Goal: Check status: Check status

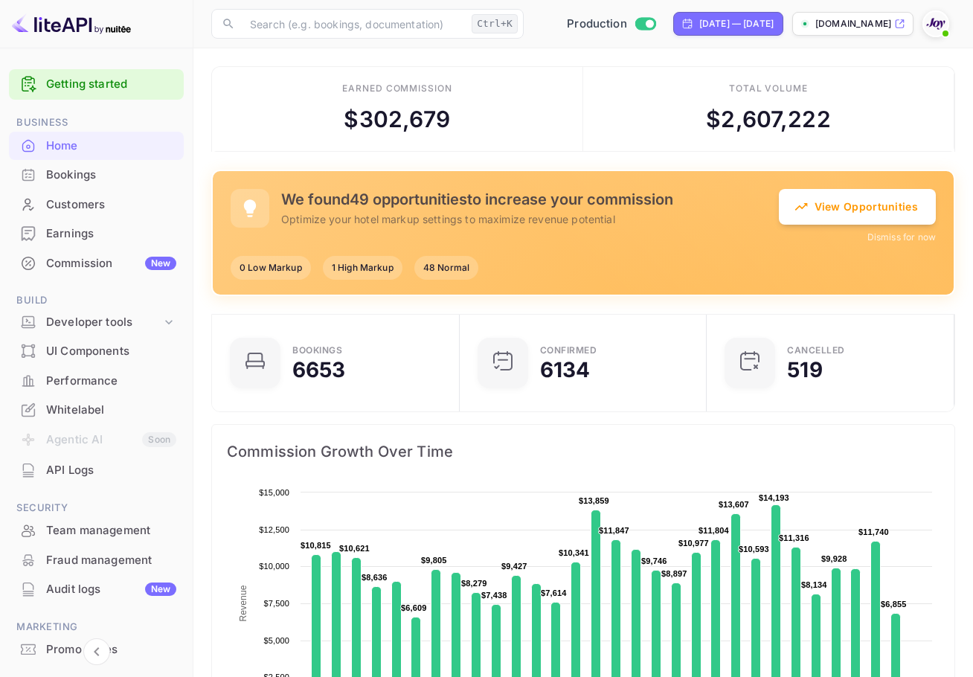
scroll to position [231, 227]
click at [76, 176] on div "Bookings" at bounding box center [111, 175] width 130 height 17
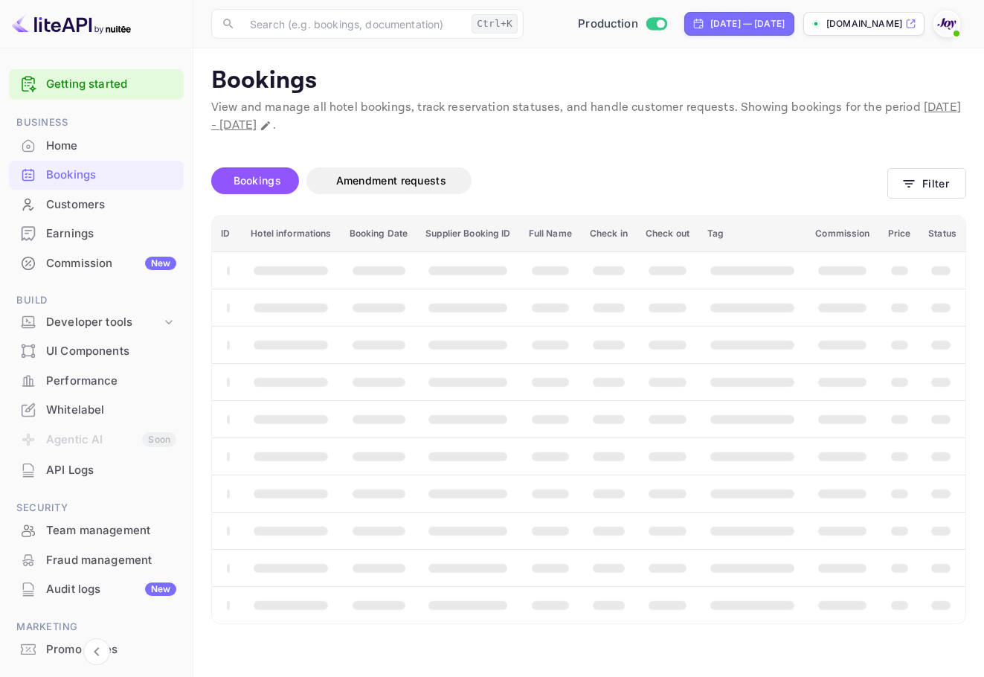
click at [972, 164] on main "Bookings View and manage all hotel bookings, track reservation statuses, and ha…" at bounding box center [588, 362] width 791 height 629
click at [929, 182] on button "Filter" at bounding box center [926, 183] width 79 height 30
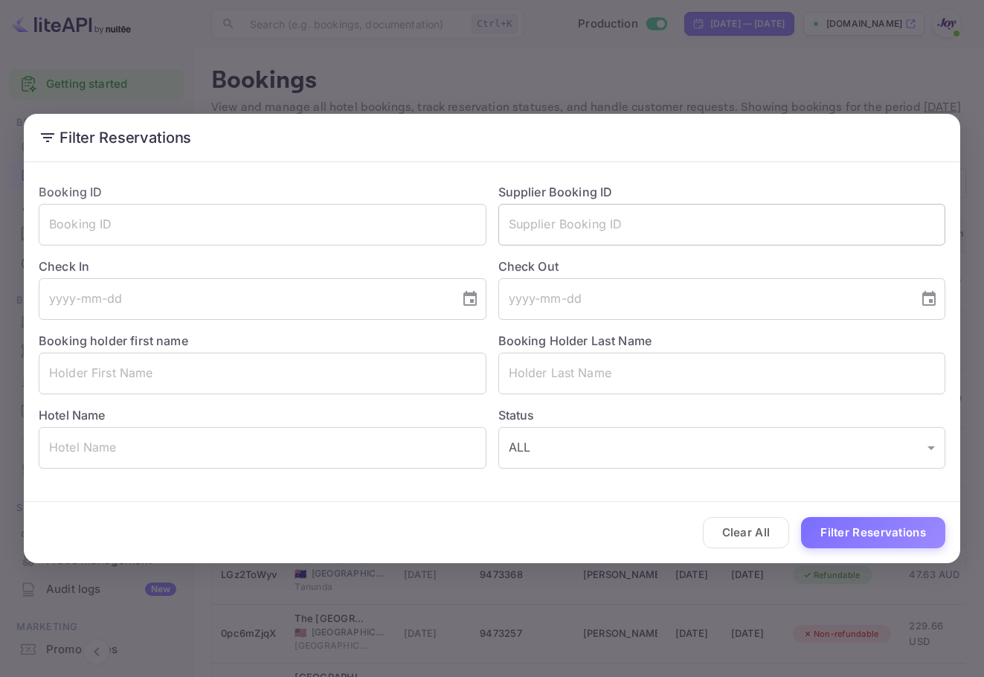
click at [661, 219] on input "text" at bounding box center [722, 225] width 448 height 42
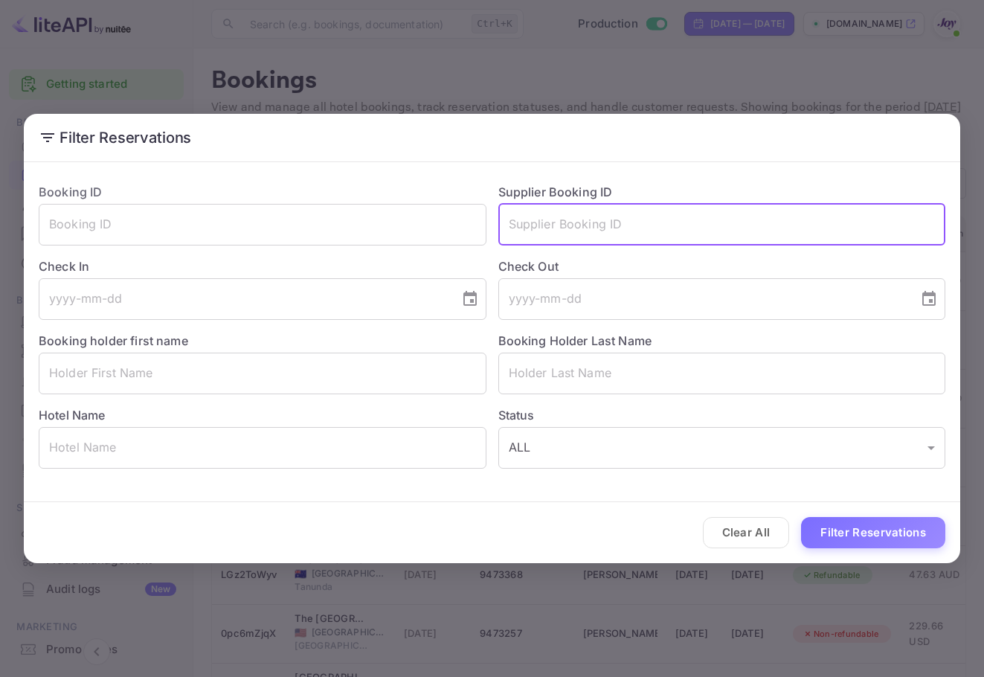
paste input "6483173"
type input "6483173"
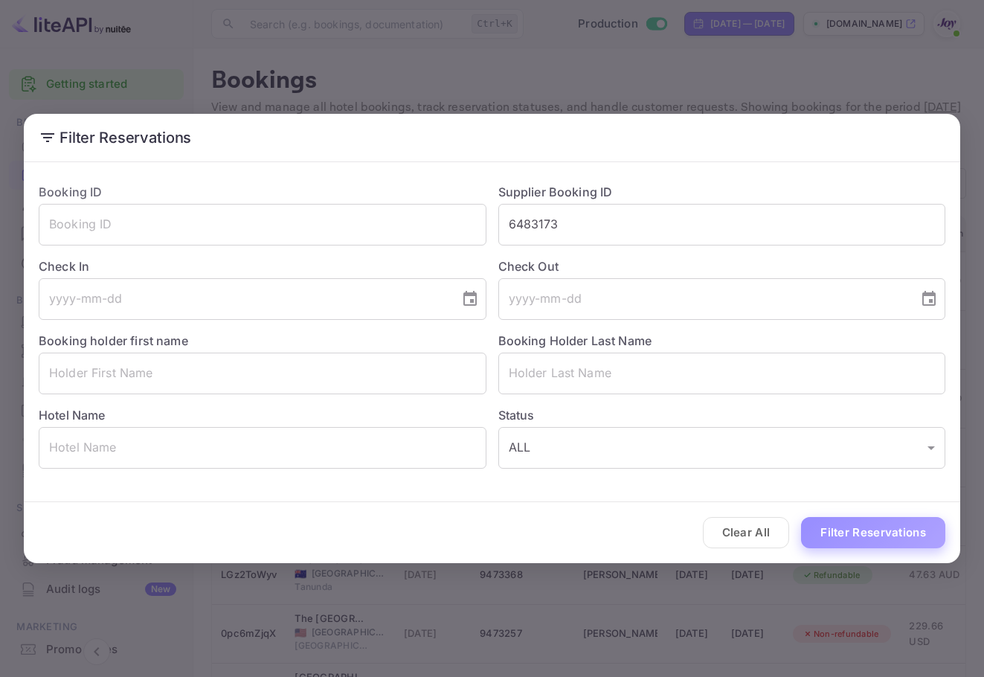
click at [894, 543] on button "Filter Reservations" at bounding box center [873, 533] width 144 height 32
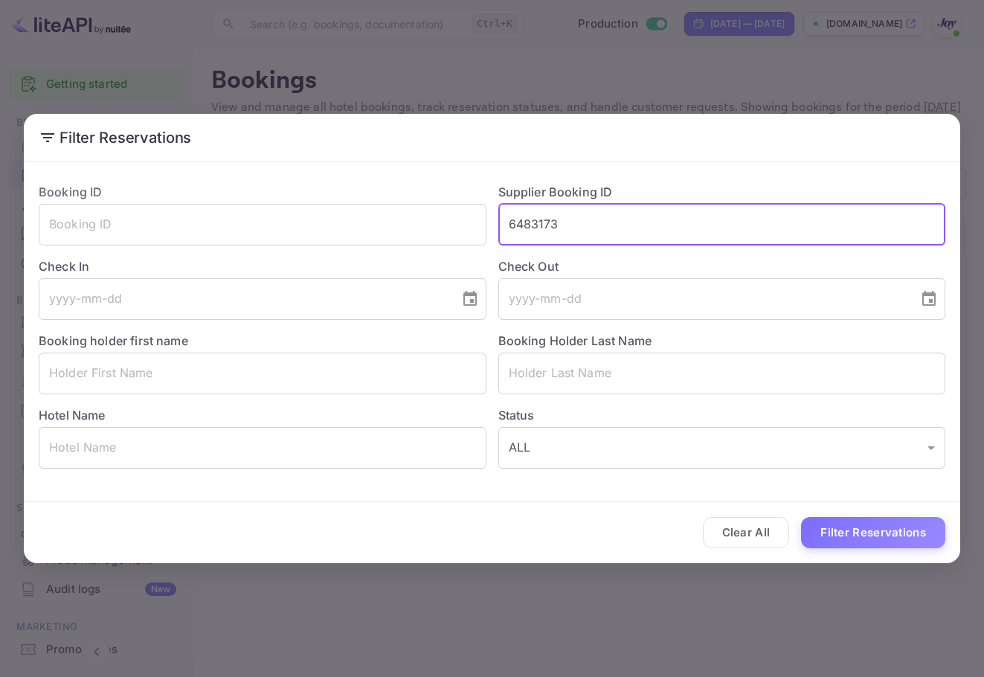
drag, startPoint x: 583, startPoint y: 204, endPoint x: 501, endPoint y: 199, distance: 82.7
click at [503, 199] on div "Supplier Booking ID 6483173 ​" at bounding box center [716, 208] width 460 height 74
click at [582, 367] on input "text" at bounding box center [722, 374] width 448 height 42
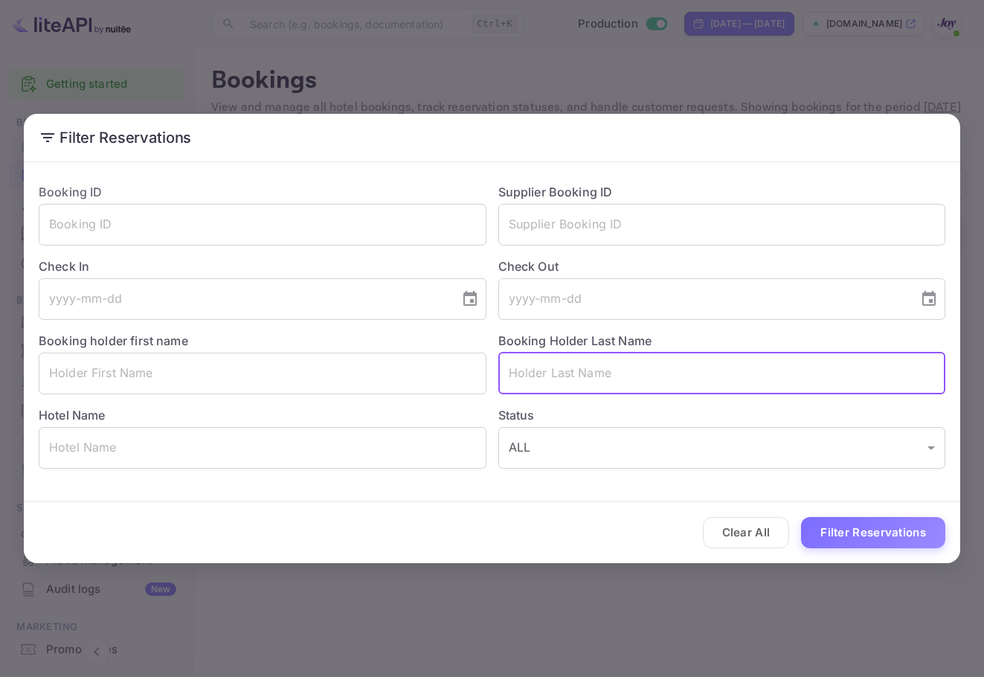
paste input "Alfane"
type input "Alfane"
click at [896, 540] on button "Filter Reservations" at bounding box center [873, 533] width 144 height 32
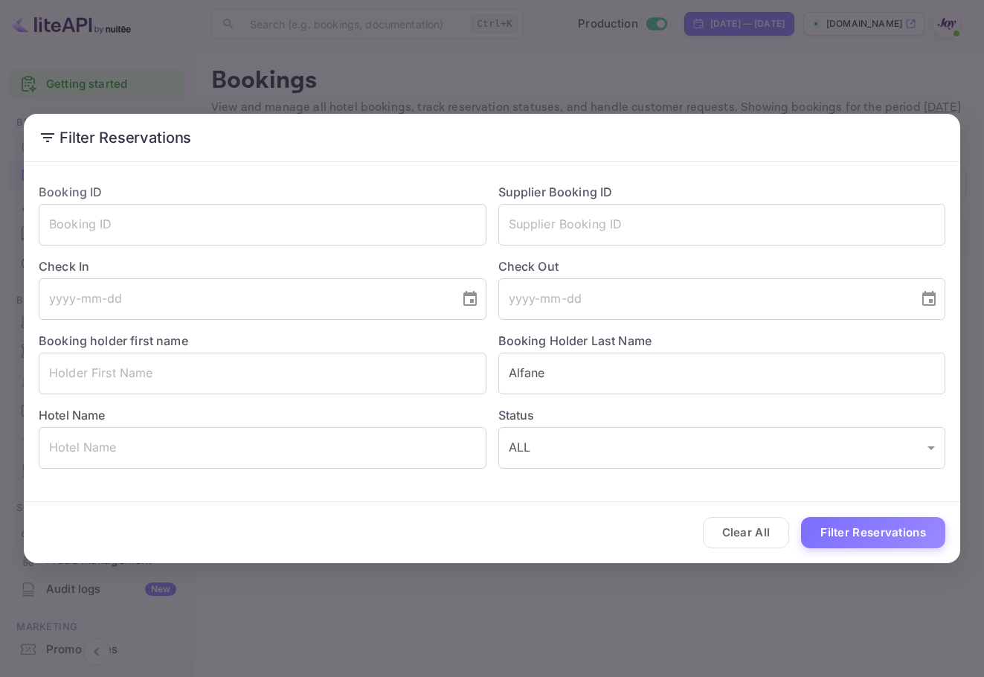
click at [731, 540] on button "Clear All" at bounding box center [746, 533] width 87 height 32
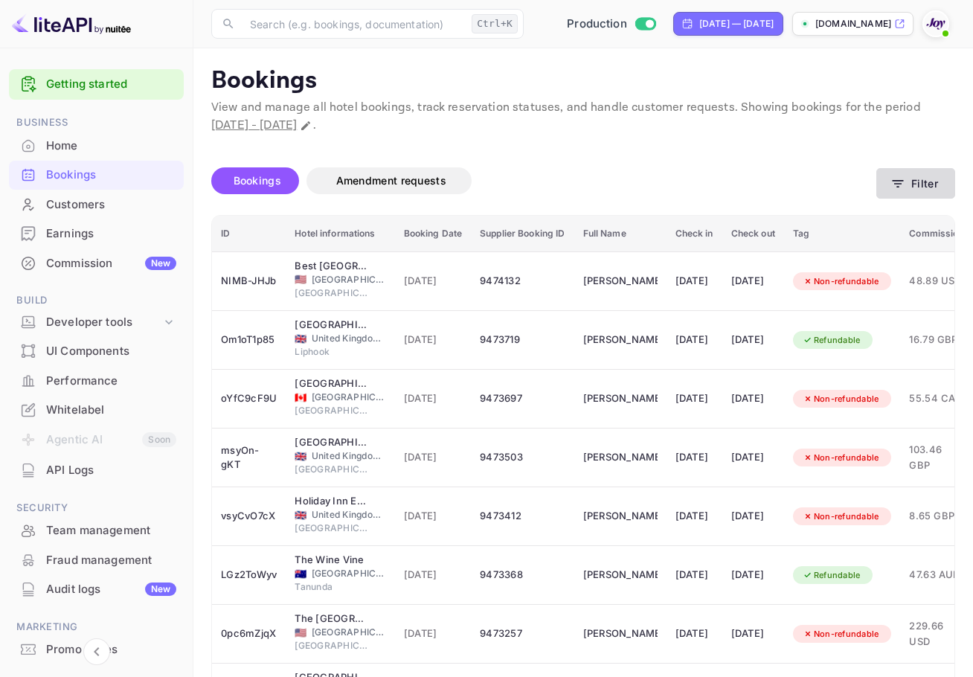
click at [934, 193] on button "Filter" at bounding box center [915, 183] width 79 height 30
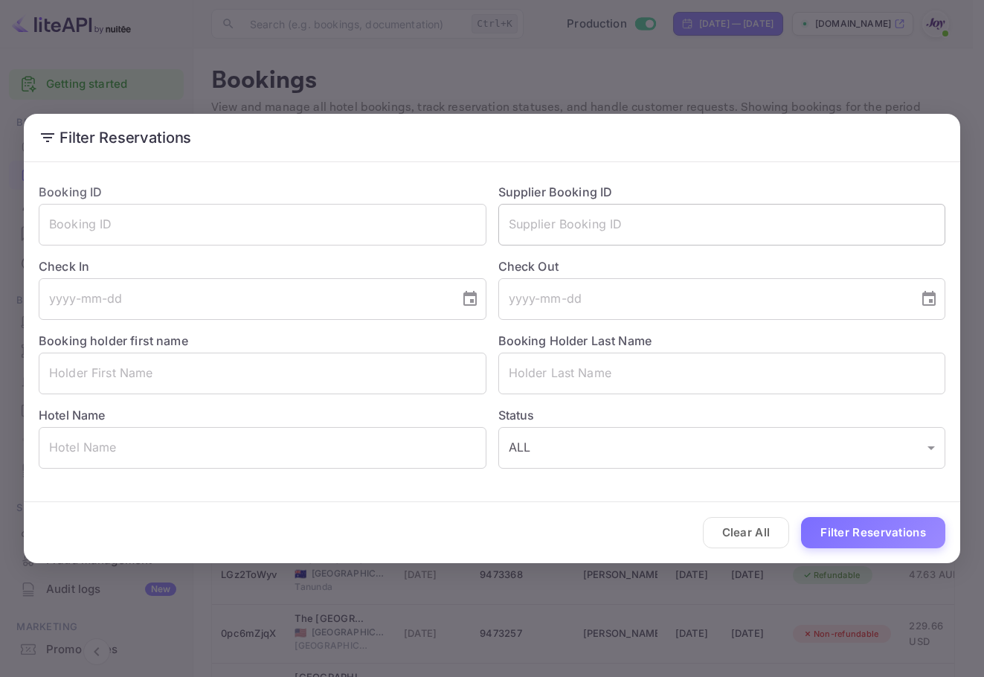
drag, startPoint x: 614, startPoint y: 228, endPoint x: 615, endPoint y: 241, distance: 13.5
click at [612, 227] on input "text" at bounding box center [722, 225] width 448 height 42
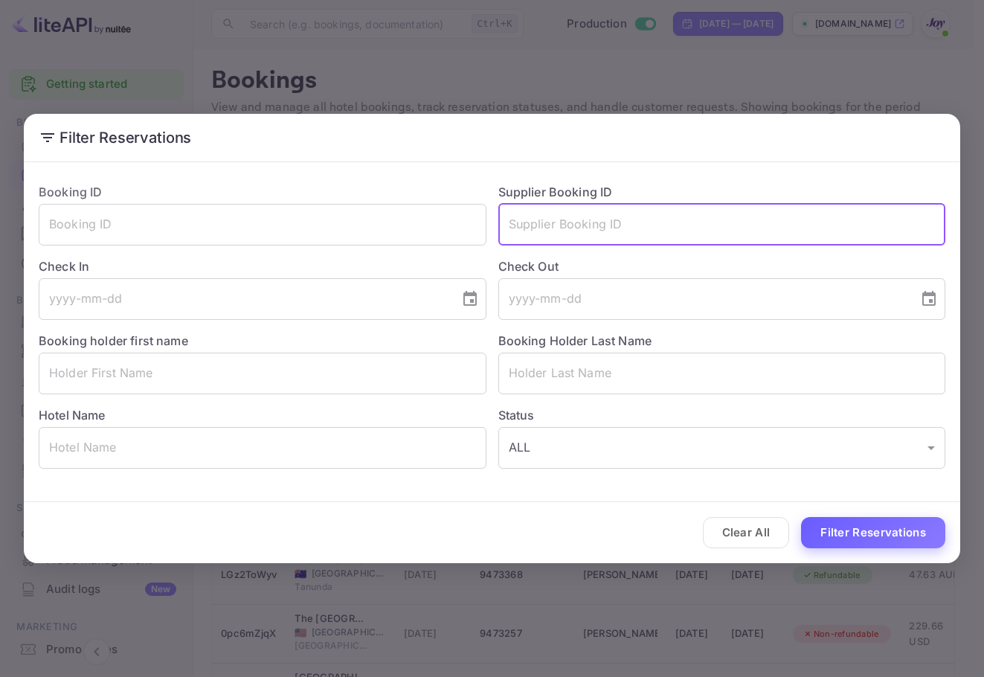
paste input "ID of 8530007"
drag, startPoint x: 544, startPoint y: 220, endPoint x: 442, endPoint y: 231, distance: 102.4
click at [434, 231] on div "Booking ID ​ Supplier Booking ID ID of 8530007 ​ Check In ​ Check Out ​ Booking…" at bounding box center [486, 320] width 919 height 298
click at [882, 543] on button "Filter Reservations" at bounding box center [873, 533] width 144 height 32
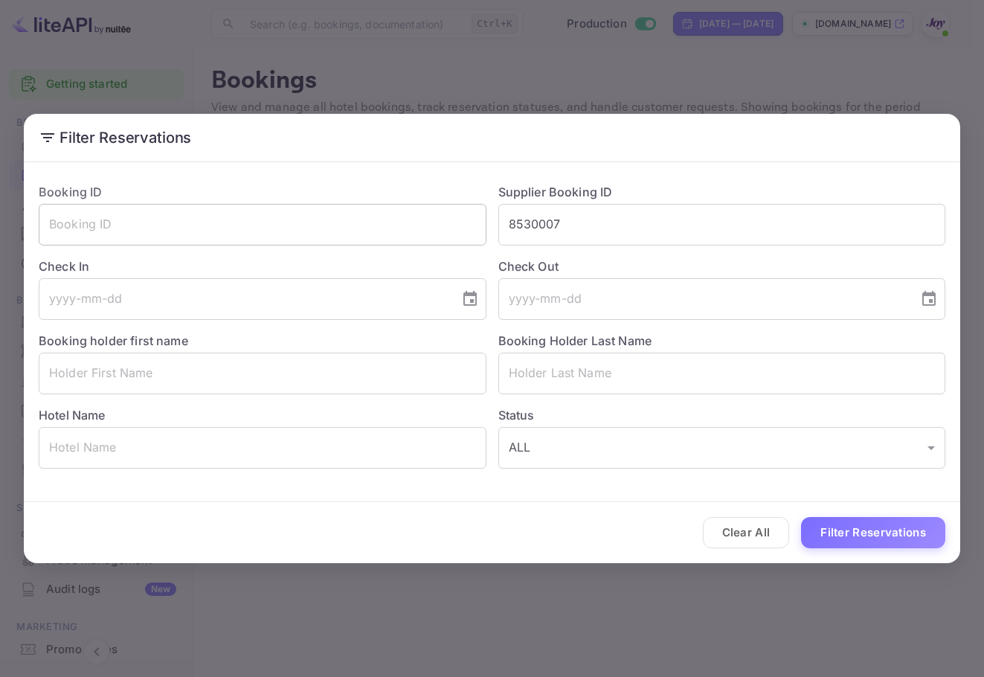
drag, startPoint x: 600, startPoint y: 214, endPoint x: 359, endPoint y: 217, distance: 241.0
click at [359, 217] on div "Booking ID ​ Supplier Booking ID 8530007 ​ Check In ​ Check Out ​ Booking holde…" at bounding box center [486, 320] width 919 height 298
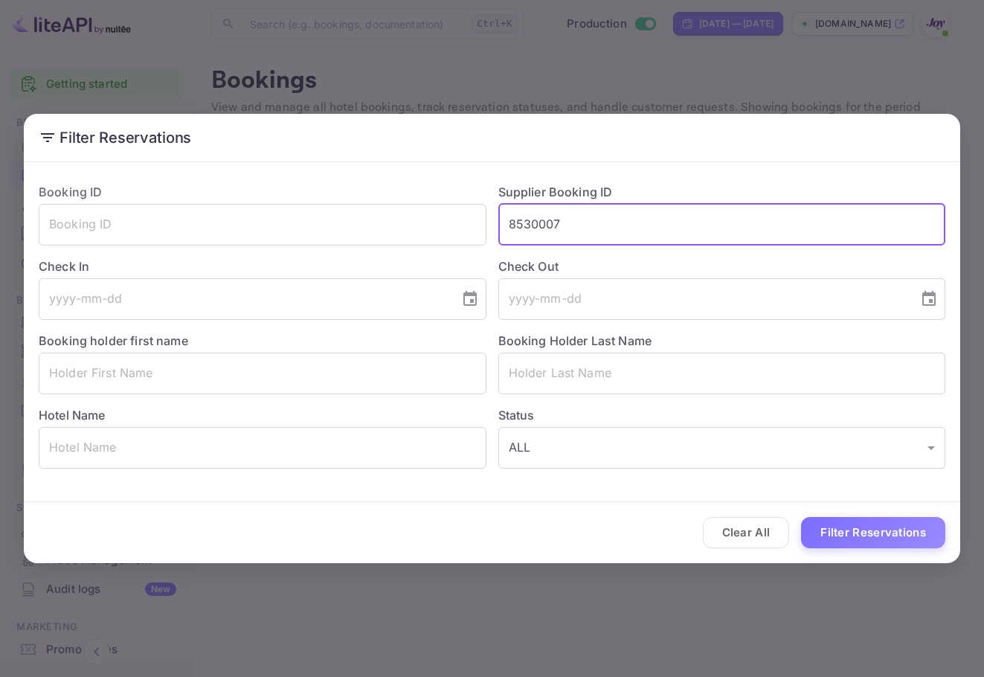
paste input "text"
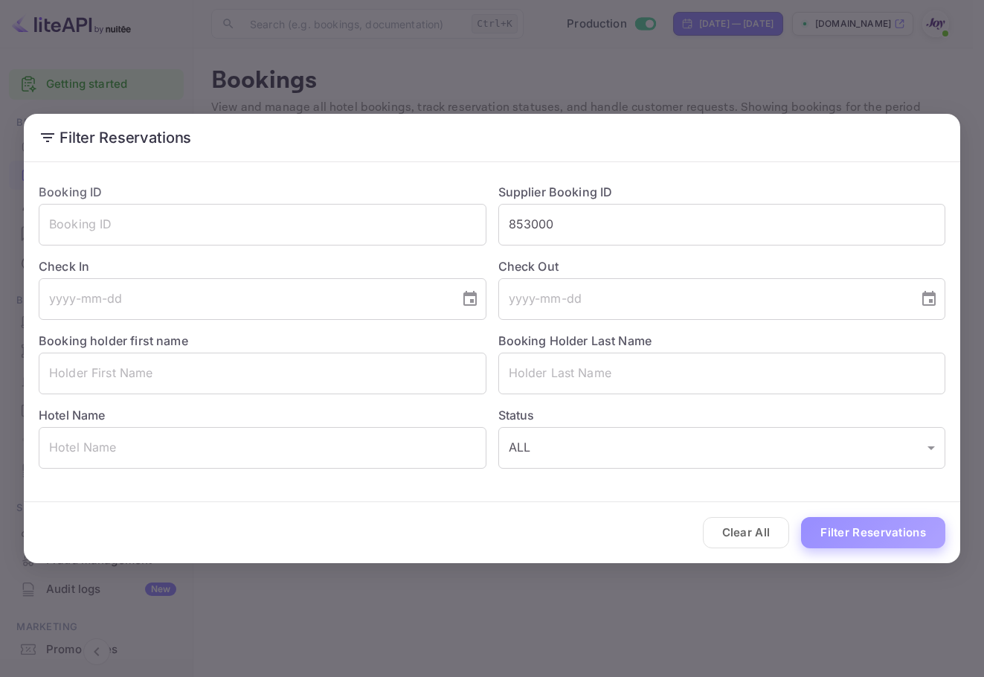
click at [897, 526] on button "Filter Reservations" at bounding box center [873, 533] width 144 height 32
drag, startPoint x: 606, startPoint y: 226, endPoint x: 469, endPoint y: 228, distance: 137.6
click at [469, 228] on div "Booking ID ​ Supplier Booking ID 853000 ​ Check In ​ Check Out ​ Booking holder…" at bounding box center [486, 320] width 919 height 298
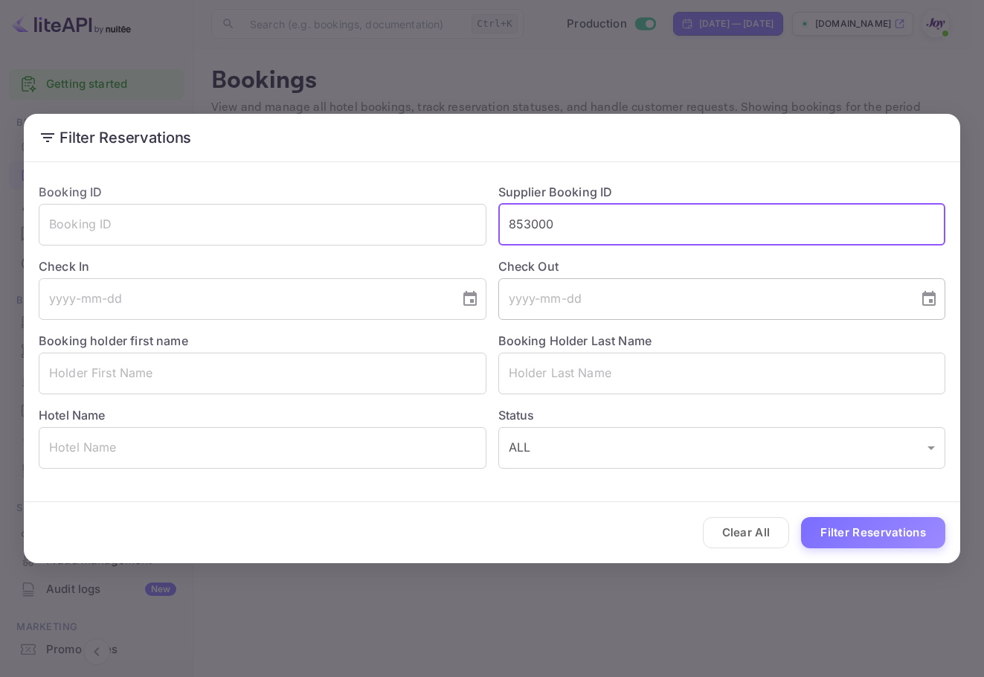
paste input "7"
click at [926, 534] on button "Filter Reservations" at bounding box center [873, 533] width 144 height 32
drag, startPoint x: 751, startPoint y: 231, endPoint x: 263, endPoint y: 265, distance: 489.9
click at [234, 215] on div "Booking ID ​ Supplier Booking ID 8530007 ​ Check In ​ Check Out ​ Booking holde…" at bounding box center [486, 320] width 919 height 298
type input "="
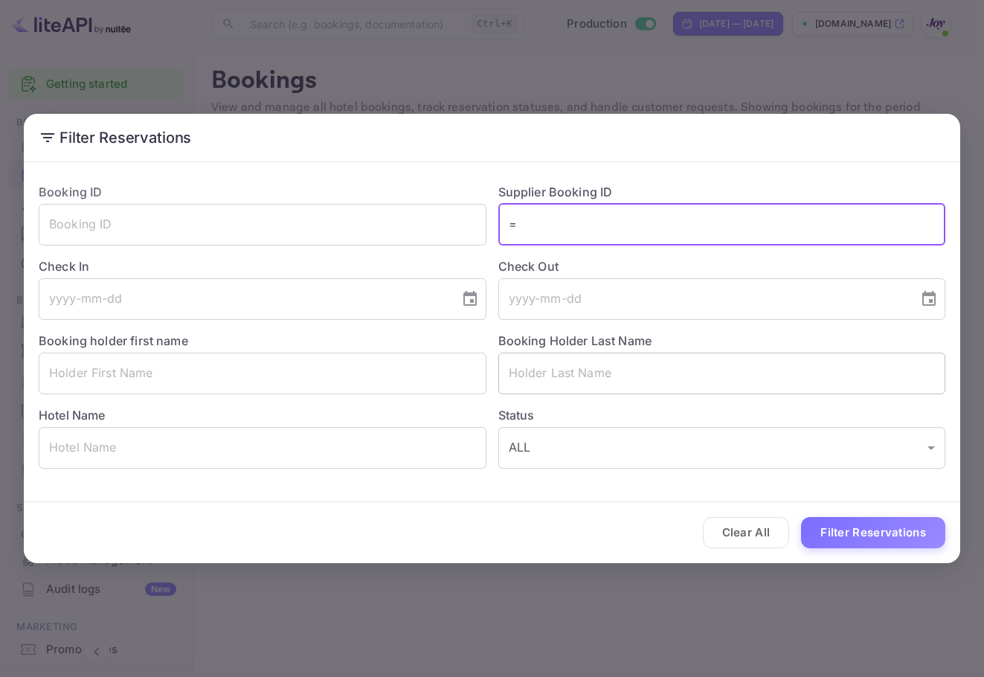
click at [574, 373] on input "text" at bounding box center [722, 374] width 448 height 42
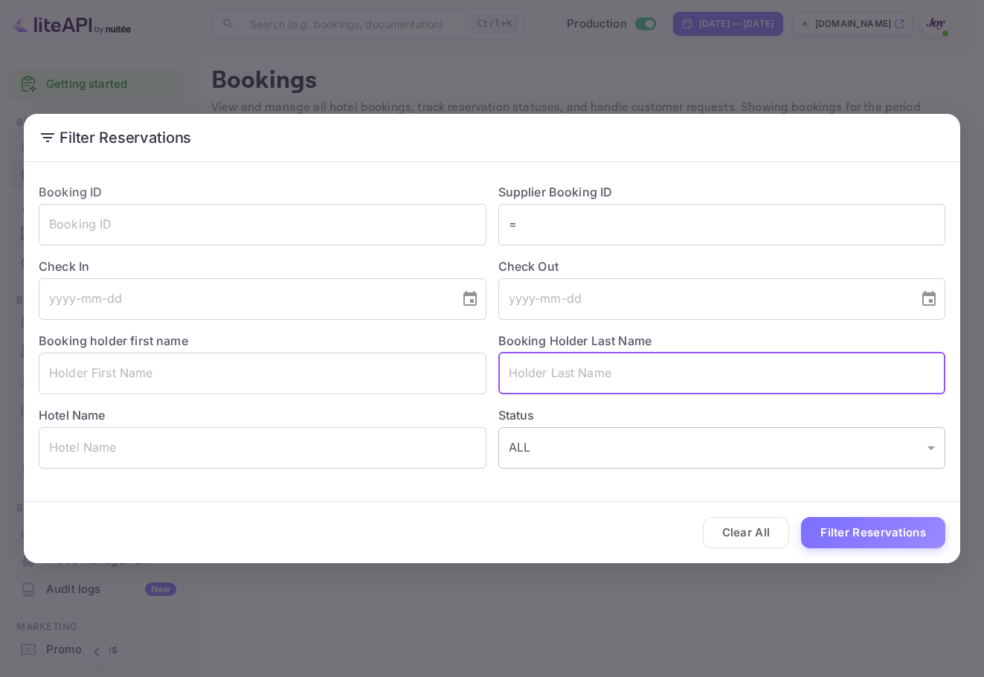
paste input "[PERSON_NAME]"
click at [848, 527] on button "Filter Reservations" at bounding box center [873, 533] width 144 height 32
click at [513, 376] on input "[PERSON_NAME]" at bounding box center [722, 374] width 448 height 42
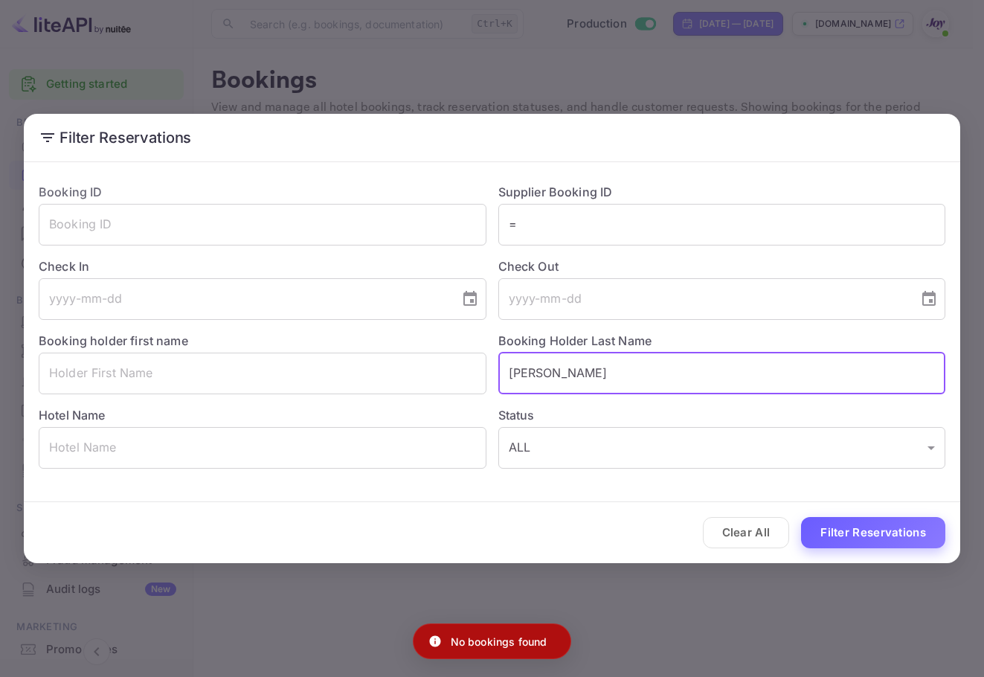
type input "[PERSON_NAME]"
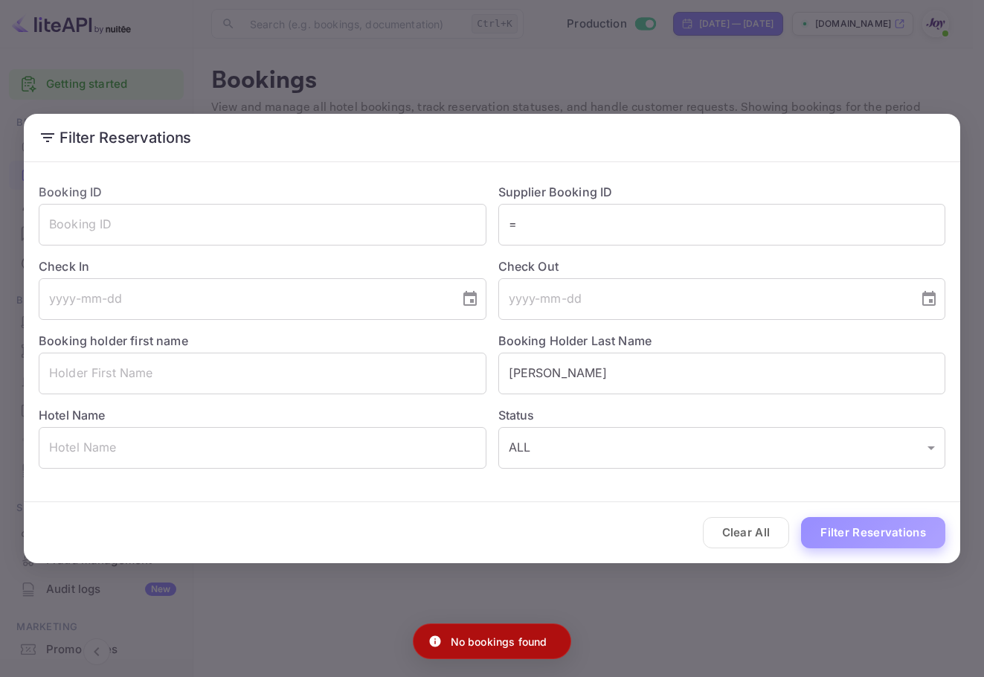
click at [902, 541] on button "Filter Reservations" at bounding box center [873, 533] width 144 height 32
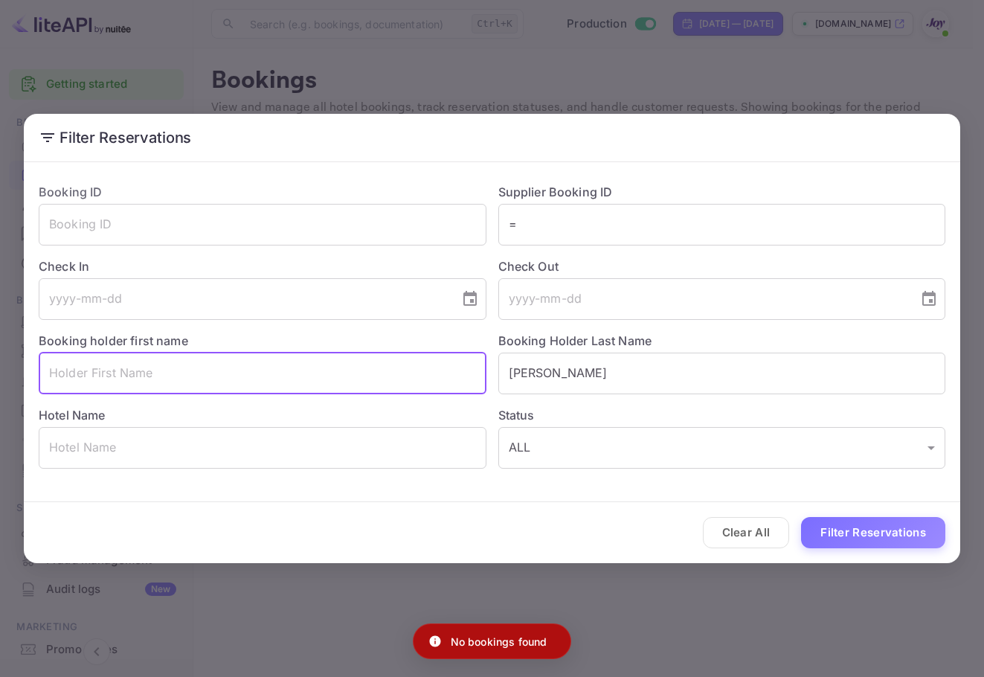
click at [180, 364] on input "text" at bounding box center [263, 374] width 448 height 42
paste input "[PERSON_NAME]"
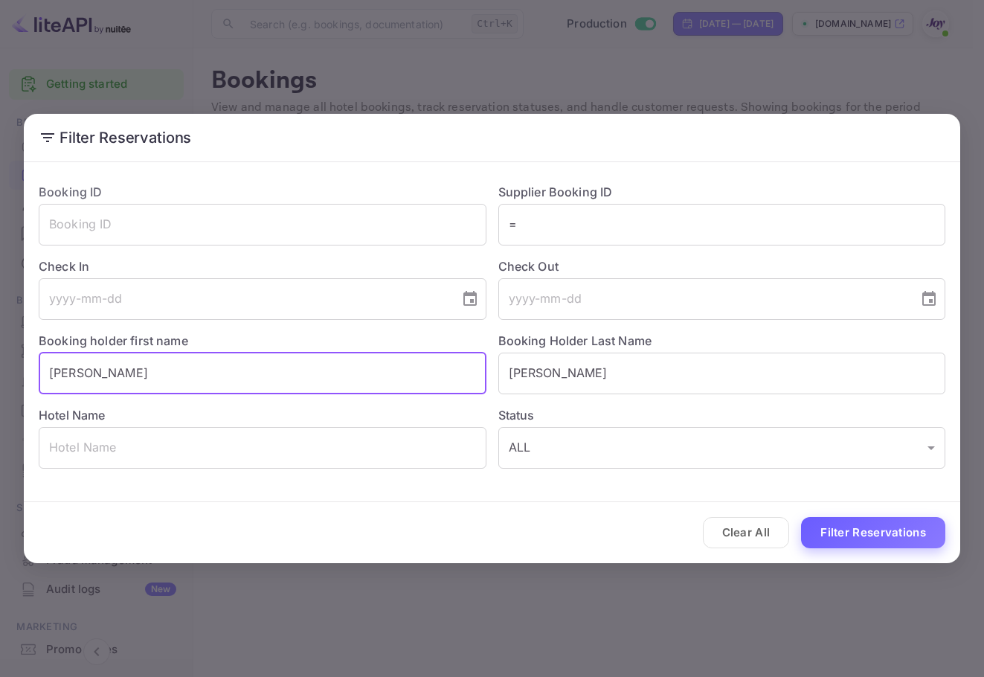
type input "[PERSON_NAME]"
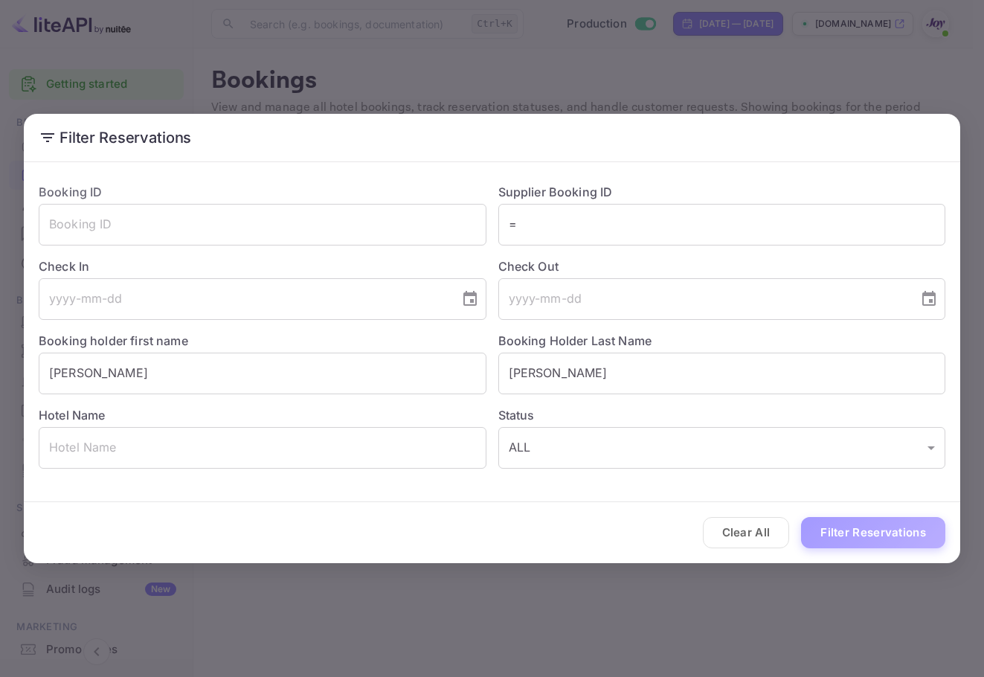
click at [920, 543] on button "Filter Reservations" at bounding box center [873, 533] width 144 height 32
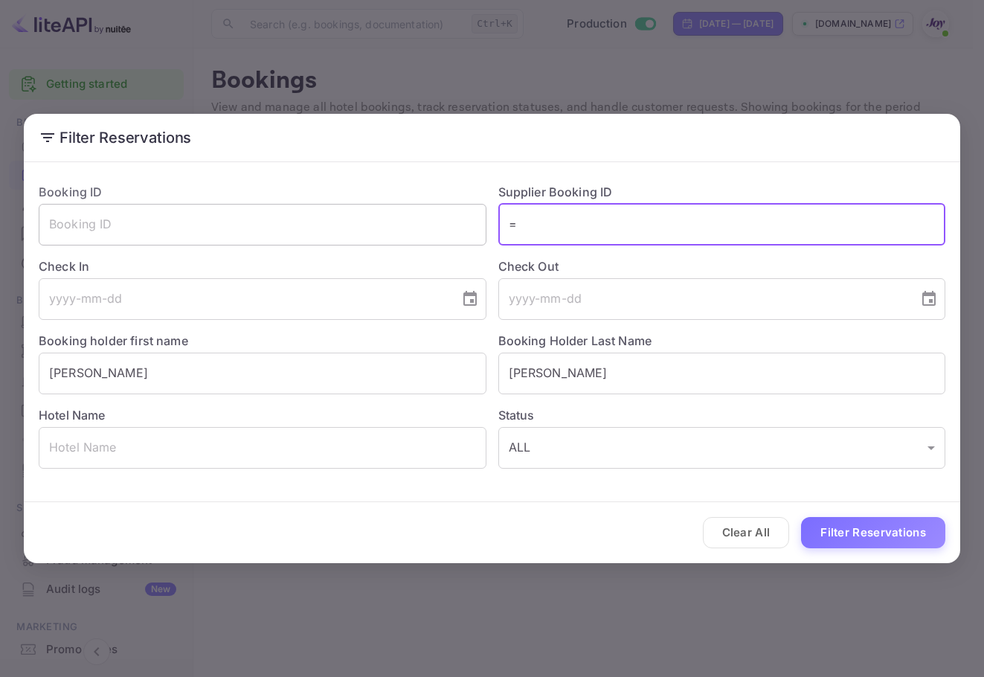
drag, startPoint x: 710, startPoint y: 224, endPoint x: 411, endPoint y: 214, distance: 299.9
click at [411, 214] on div "Booking ID ​ Supplier Booking ID = ​ Check In ​ Check Out ​ Booking holder firs…" at bounding box center [486, 320] width 919 height 298
paste input "8530007"
type input "8530007"
drag, startPoint x: 382, startPoint y: 382, endPoint x: 303, endPoint y: 379, distance: 78.9
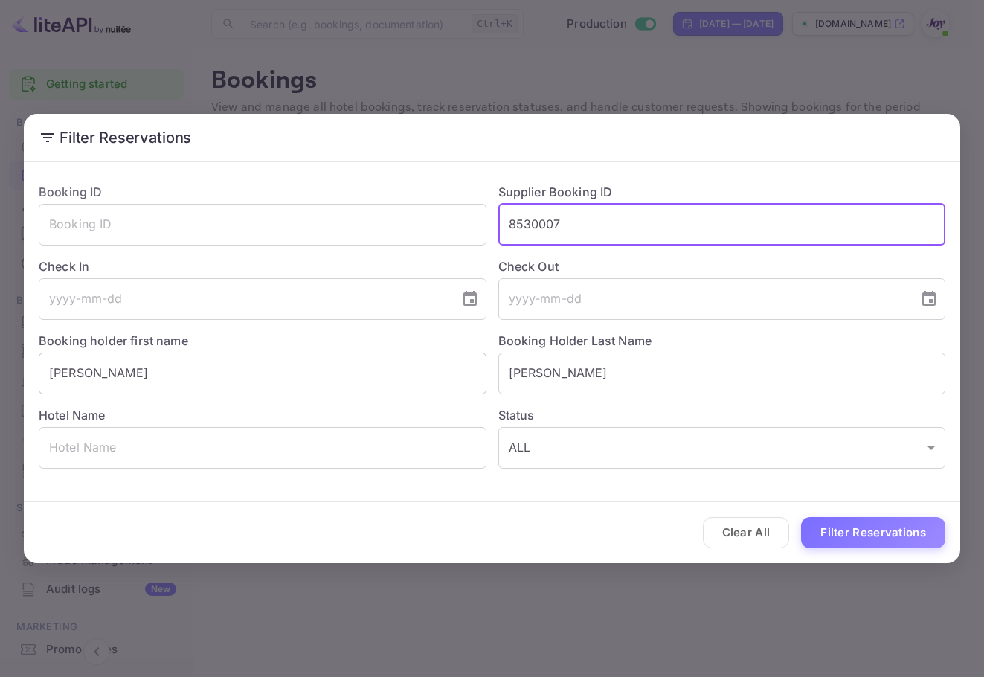
click at [303, 379] on div "Booking ID ​ Supplier Booking ID 8530007 ​ Check In ​ Check Out ​ Booking holde…" at bounding box center [486, 320] width 919 height 298
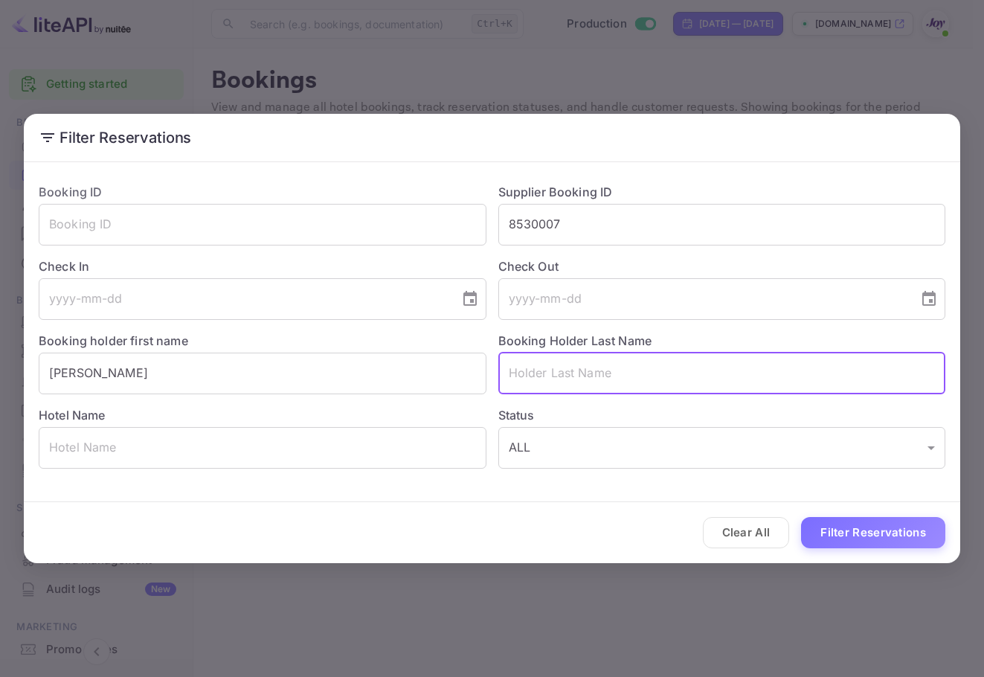
drag, startPoint x: 83, startPoint y: 375, endPoint x: 0, endPoint y: 361, distance: 83.6
click at [0, 364] on div "Filter Reservations Booking ID ​ Supplier Booking ID 8530007 ​ Check In ​ Check…" at bounding box center [492, 338] width 984 height 677
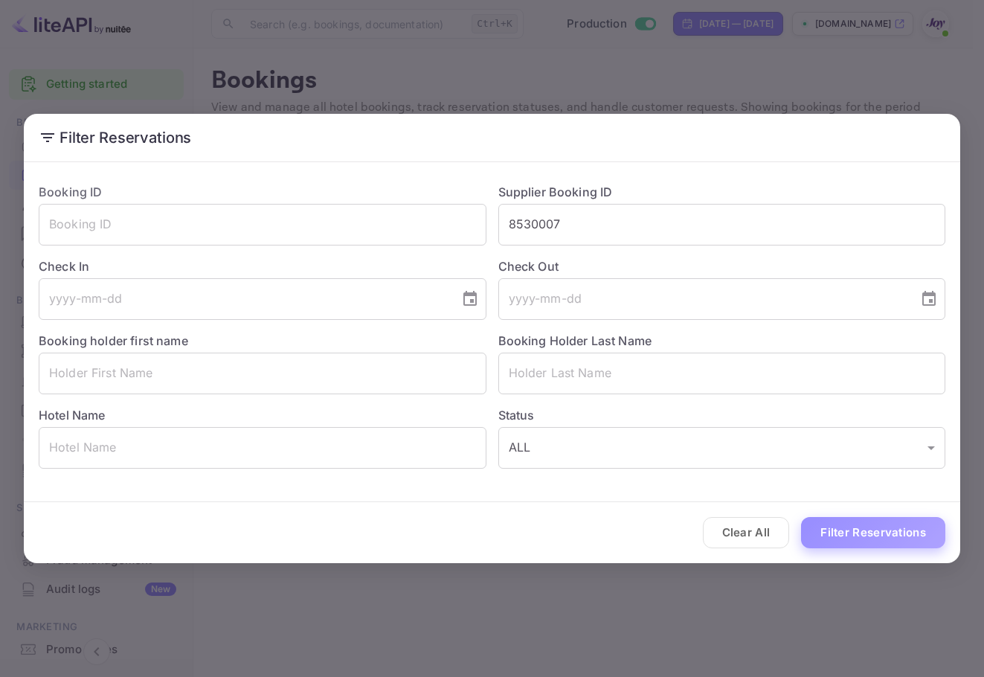
click at [893, 538] on button "Filter Reservations" at bounding box center [873, 533] width 144 height 32
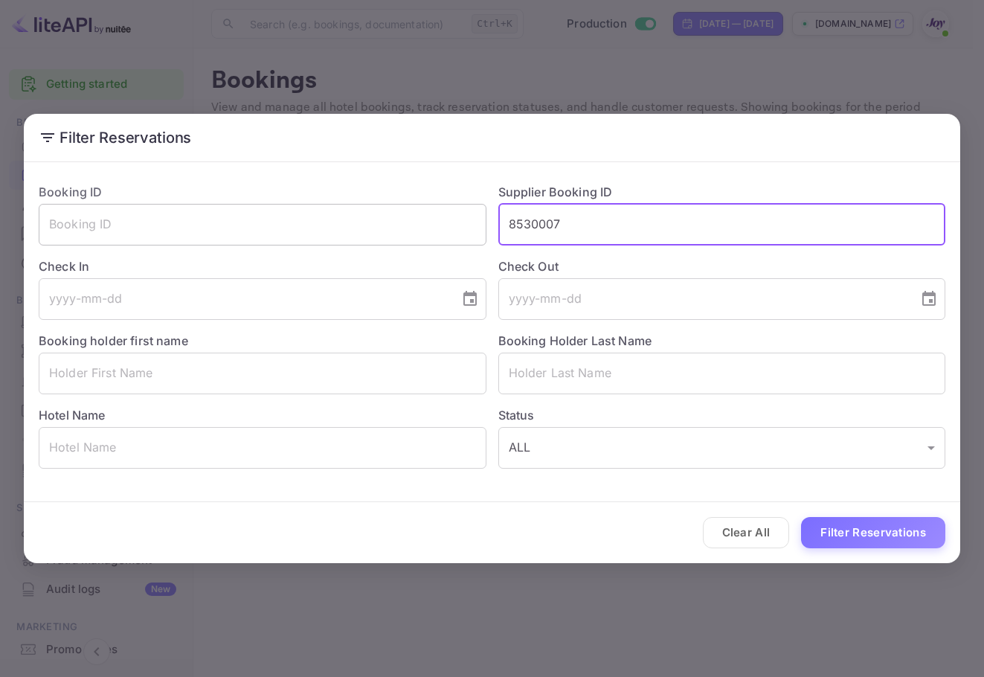
drag, startPoint x: 600, startPoint y: 219, endPoint x: 438, endPoint y: 237, distance: 163.1
click at [438, 237] on div "Booking ID ​ Supplier Booking ID 8530007 ​ Check In ​ Check Out ​ Booking holde…" at bounding box center [486, 320] width 919 height 298
paste input "9474132"
type input "9474132"
click at [917, 550] on div "Clear All Filter Reservations" at bounding box center [492, 533] width 936 height 62
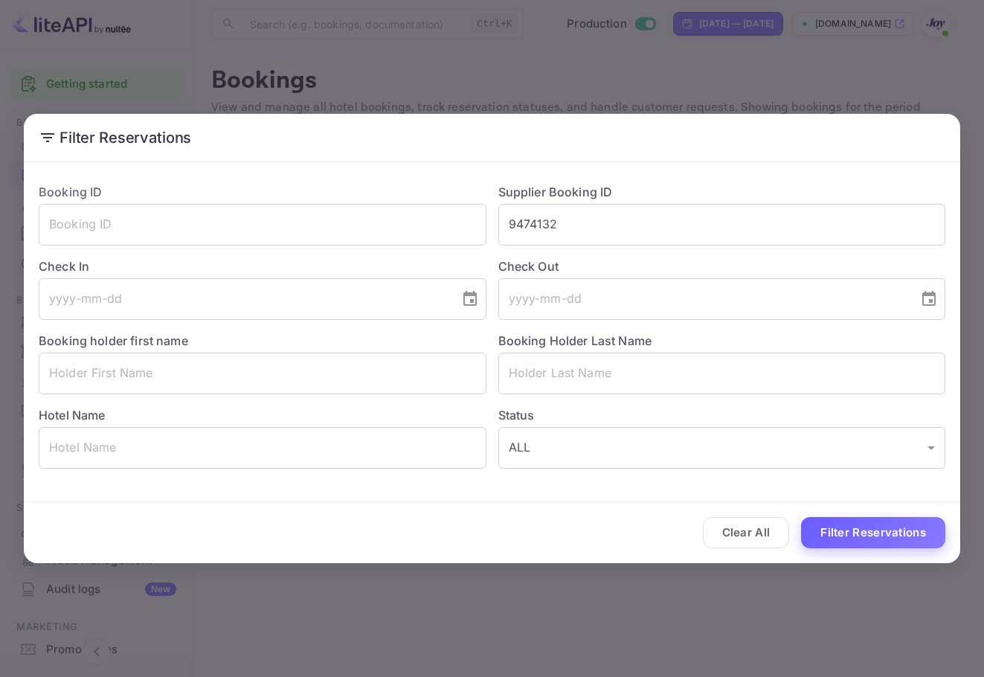
click at [917, 536] on button "Filter Reservations" at bounding box center [873, 533] width 144 height 32
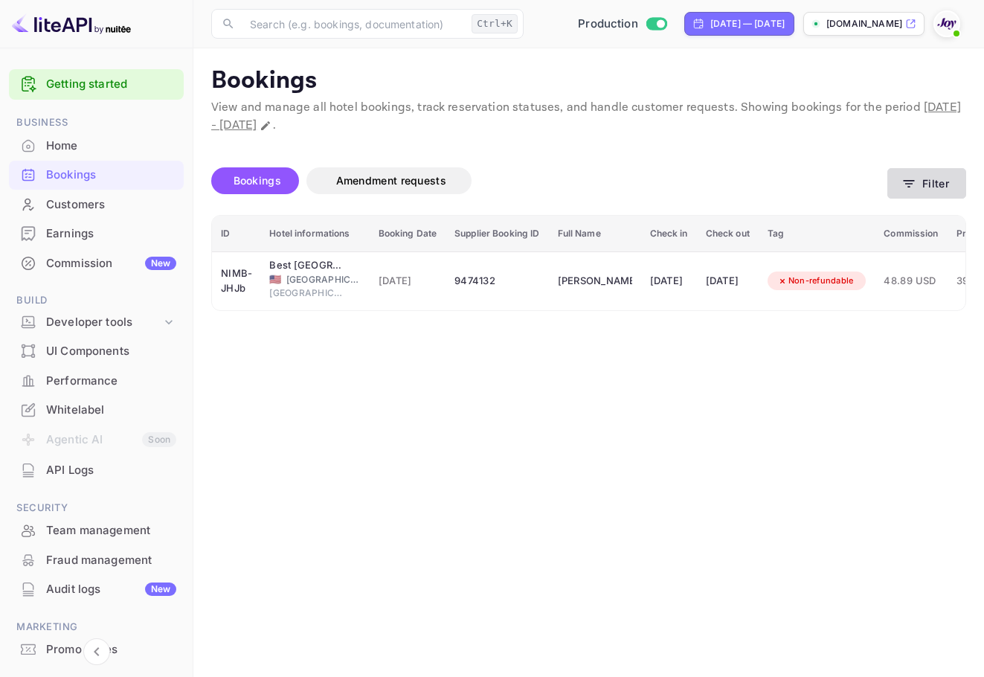
click at [919, 178] on button "Filter" at bounding box center [926, 183] width 79 height 30
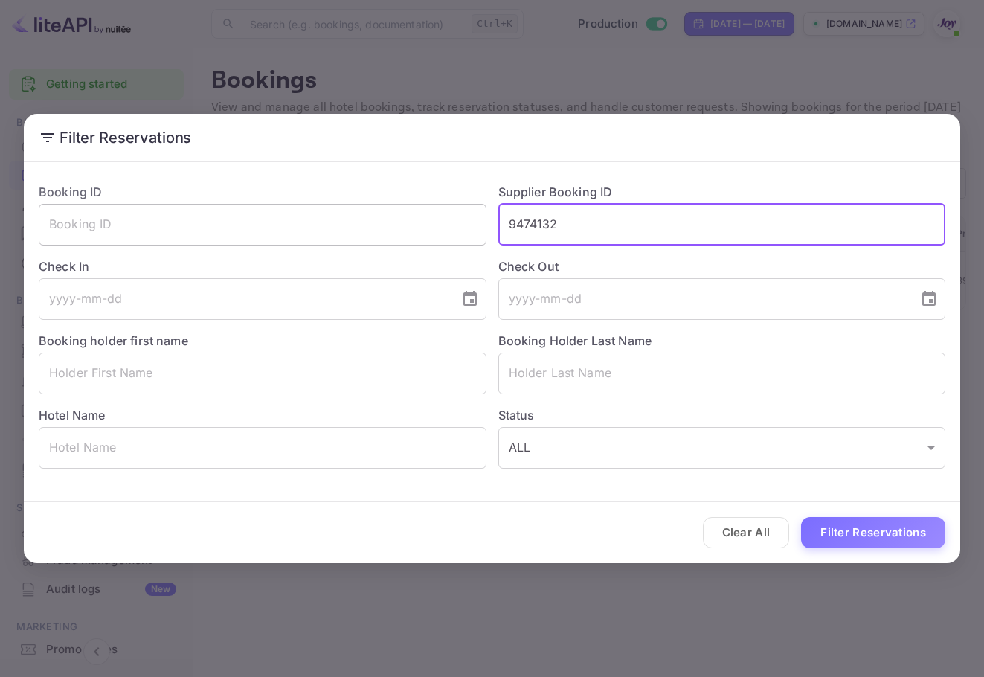
drag, startPoint x: 591, startPoint y: 234, endPoint x: 479, endPoint y: 235, distance: 112.3
click at [457, 230] on div "Booking ID ​ Supplier Booking ID 9474132 ​ Check In ​ Check Out ​ Booking holde…" at bounding box center [486, 320] width 919 height 298
click at [569, 375] on input "text" at bounding box center [722, 374] width 448 height 42
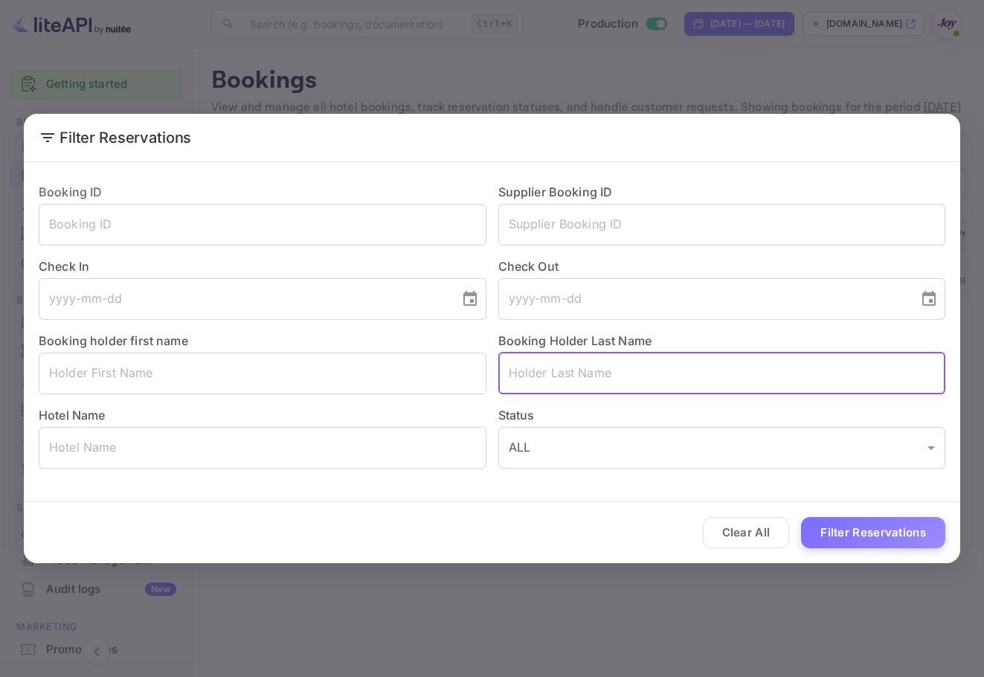
paste input "Ho"
type input "Ho"
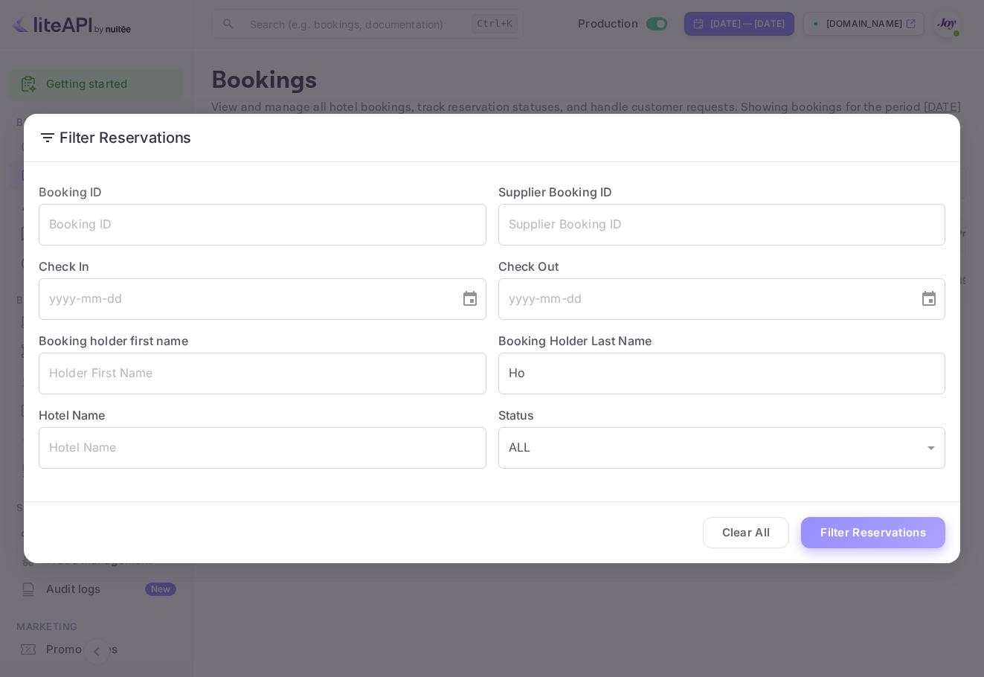
click at [890, 525] on button "Filter Reservations" at bounding box center [873, 533] width 144 height 32
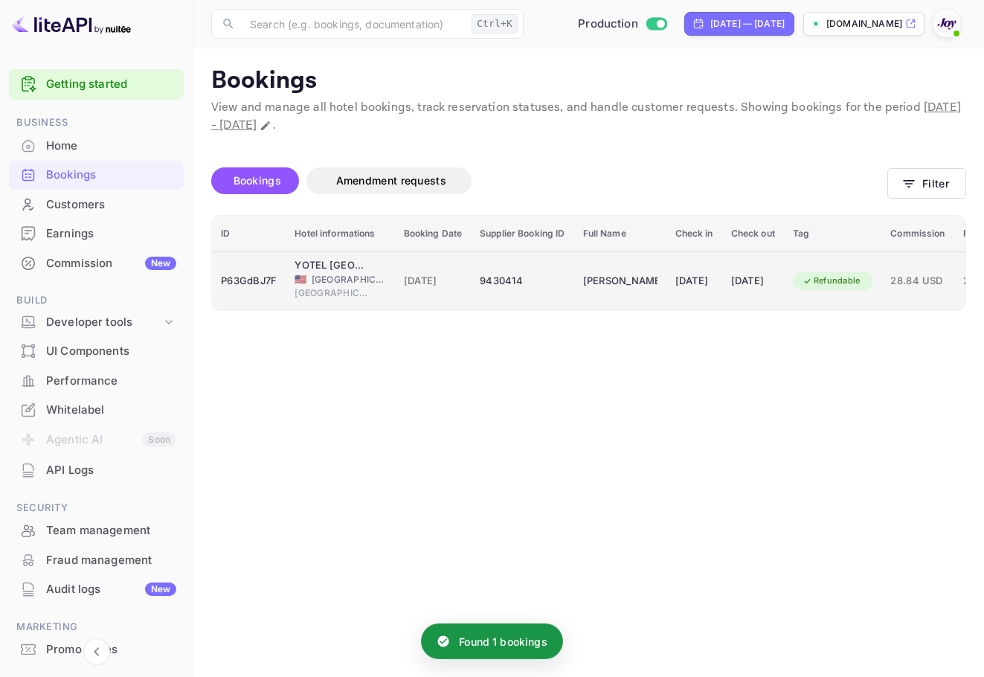
click at [753, 303] on td "[DATE]" at bounding box center [753, 280] width 62 height 59
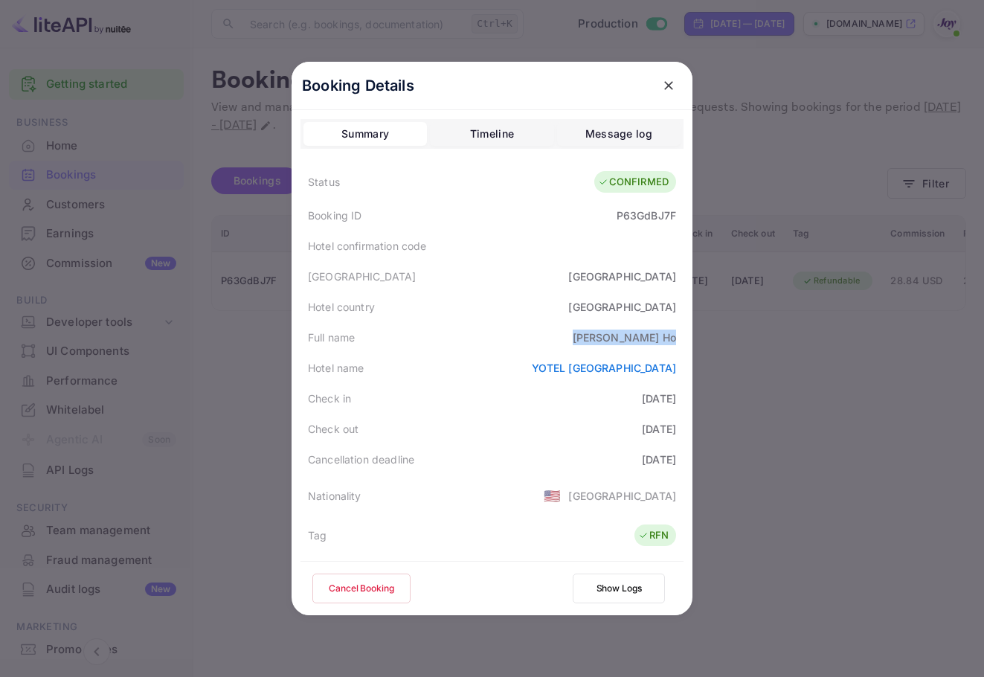
drag, startPoint x: 649, startPoint y: 335, endPoint x: 674, endPoint y: 339, distance: 24.8
click at [674, 339] on div "Full name [PERSON_NAME]" at bounding box center [491, 337] width 383 height 30
copy div "[PERSON_NAME]"
drag, startPoint x: 676, startPoint y: 79, endPoint x: 668, endPoint y: 77, distance: 8.3
click at [668, 77] on div at bounding box center [668, 85] width 27 height 27
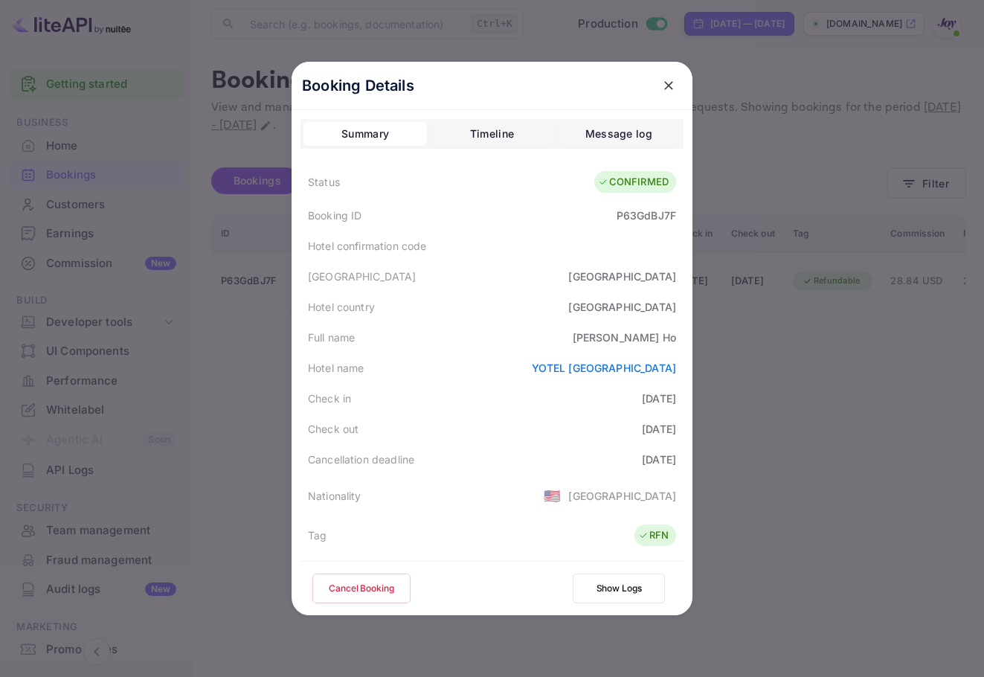
click at [664, 80] on icon "close" at bounding box center [668, 85] width 15 height 15
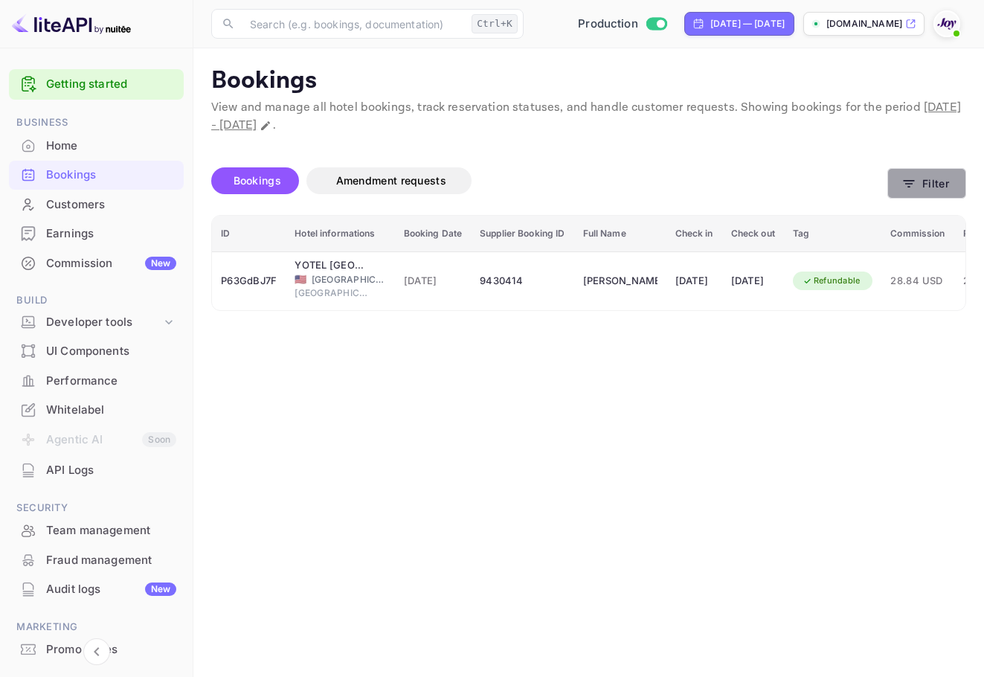
click at [910, 193] on button "Filter" at bounding box center [926, 183] width 79 height 30
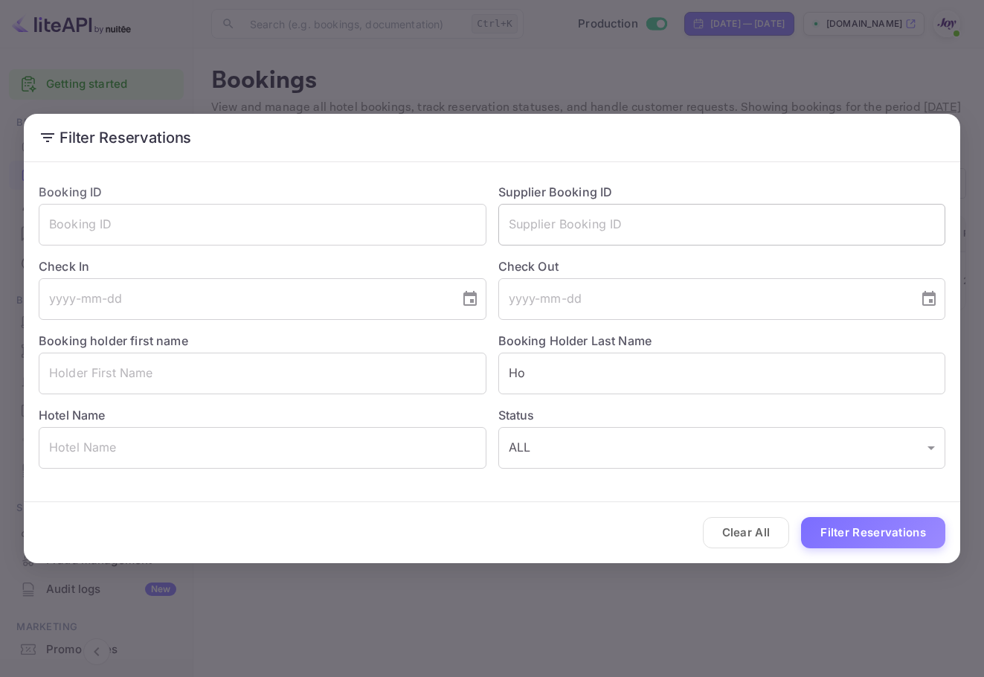
click at [609, 217] on input "text" at bounding box center [722, 225] width 448 height 42
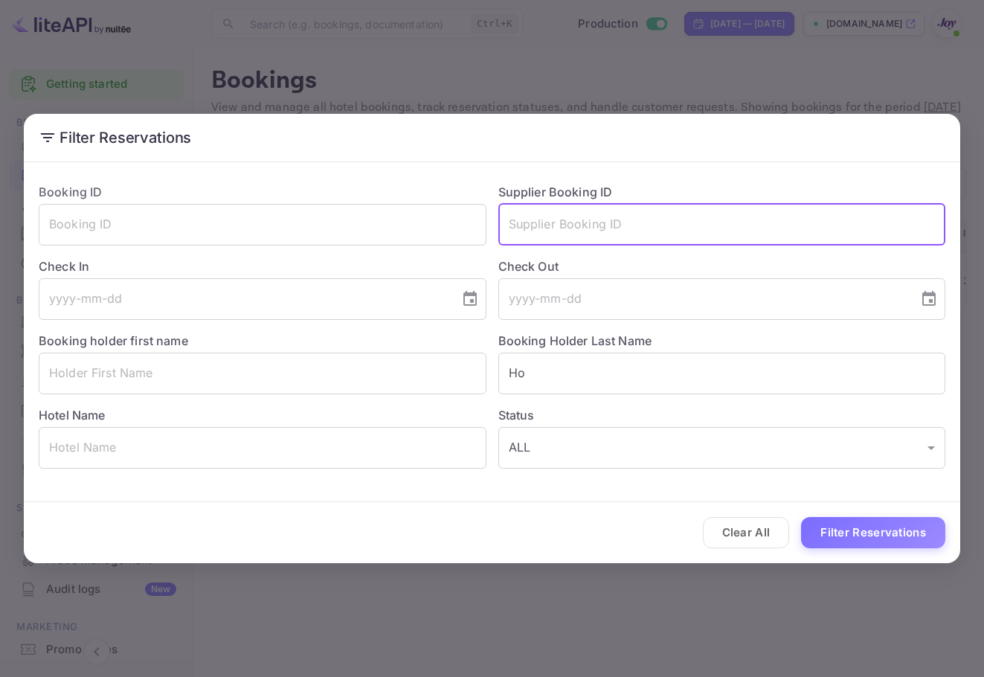
paste input "8530007"
type input "8530007"
click at [883, 528] on button "Filter Reservations" at bounding box center [873, 533] width 144 height 32
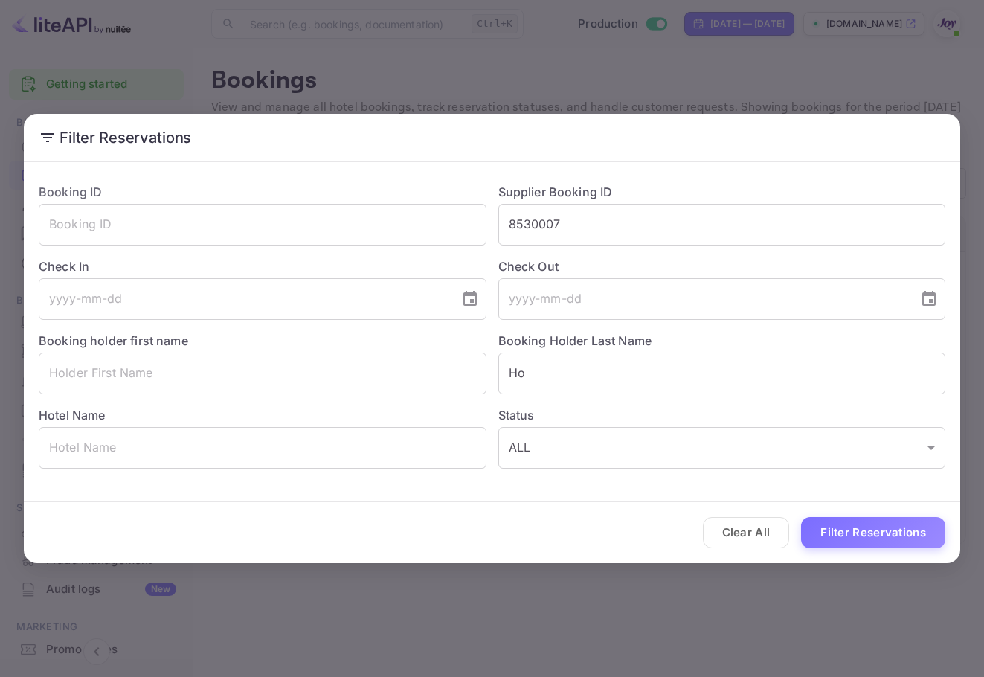
click at [803, 85] on div "Filter Reservations Booking ID ​ Supplier Booking ID 8530007 ​ Check In ​ Check…" at bounding box center [492, 338] width 984 height 677
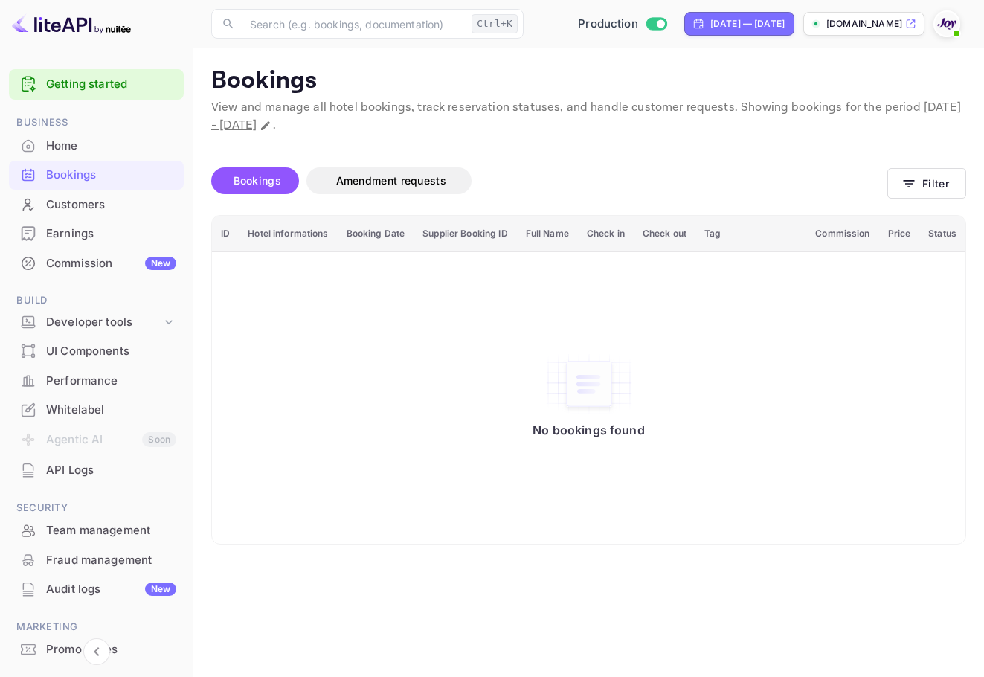
click at [938, 33] on div at bounding box center [946, 23] width 27 height 27
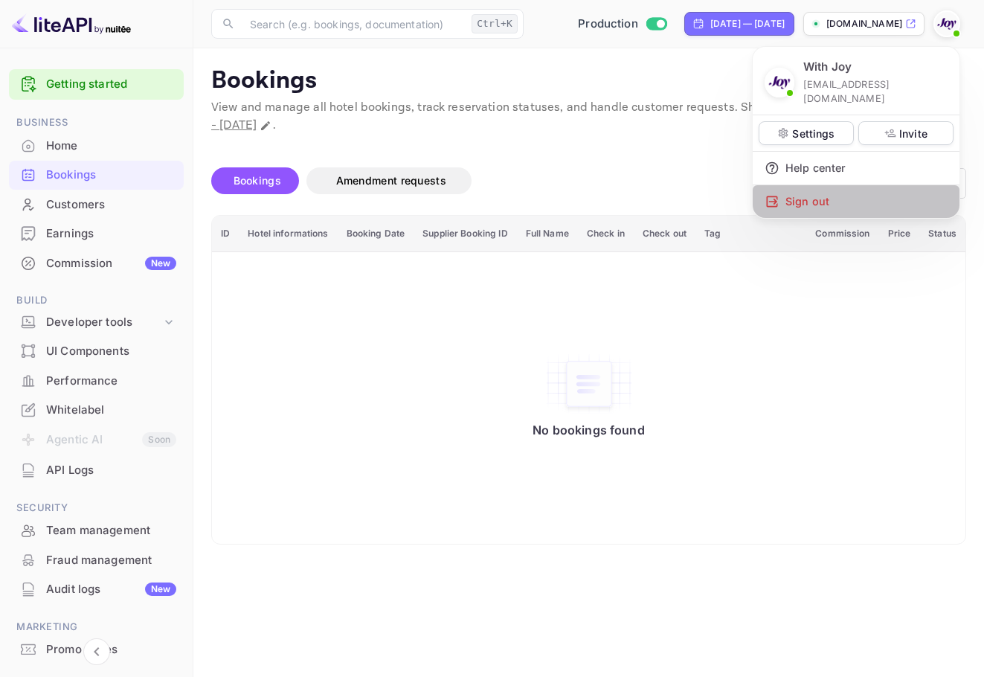
click at [825, 186] on div "Sign out" at bounding box center [856, 201] width 207 height 33
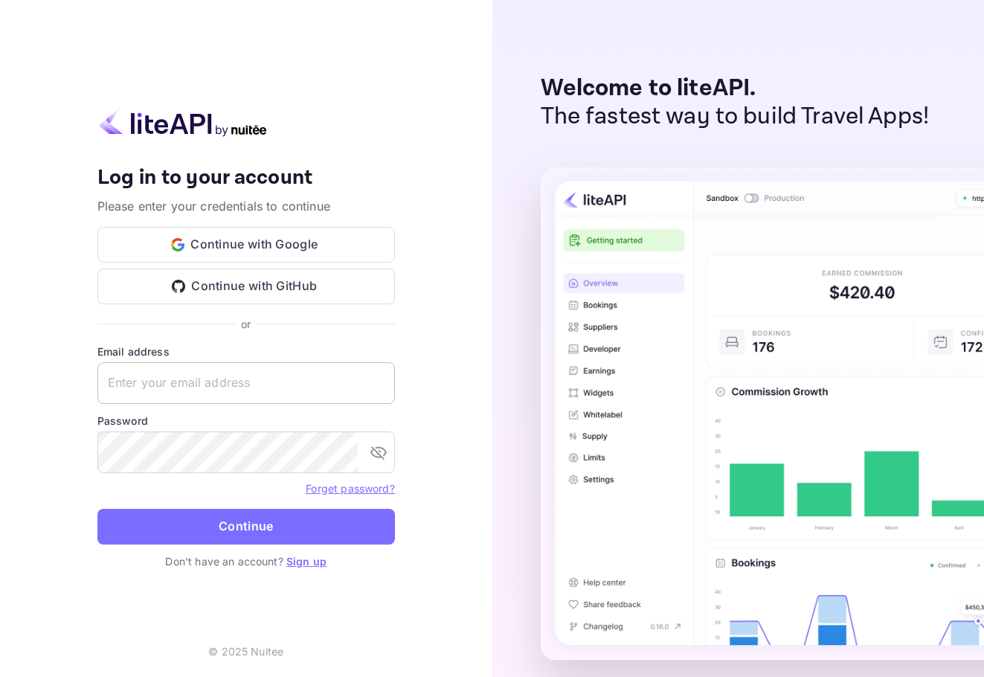
click at [210, 371] on input "text" at bounding box center [246, 383] width 298 height 42
paste input "[EMAIL_ADDRESS][DOMAIN_NAME]"
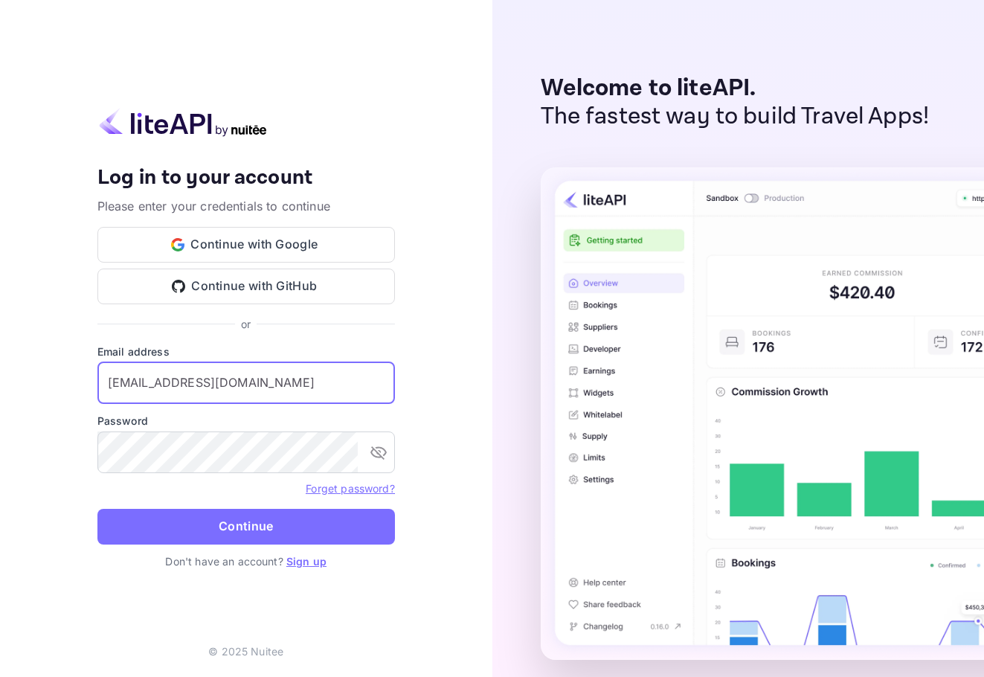
type input "[EMAIL_ADDRESS][DOMAIN_NAME]"
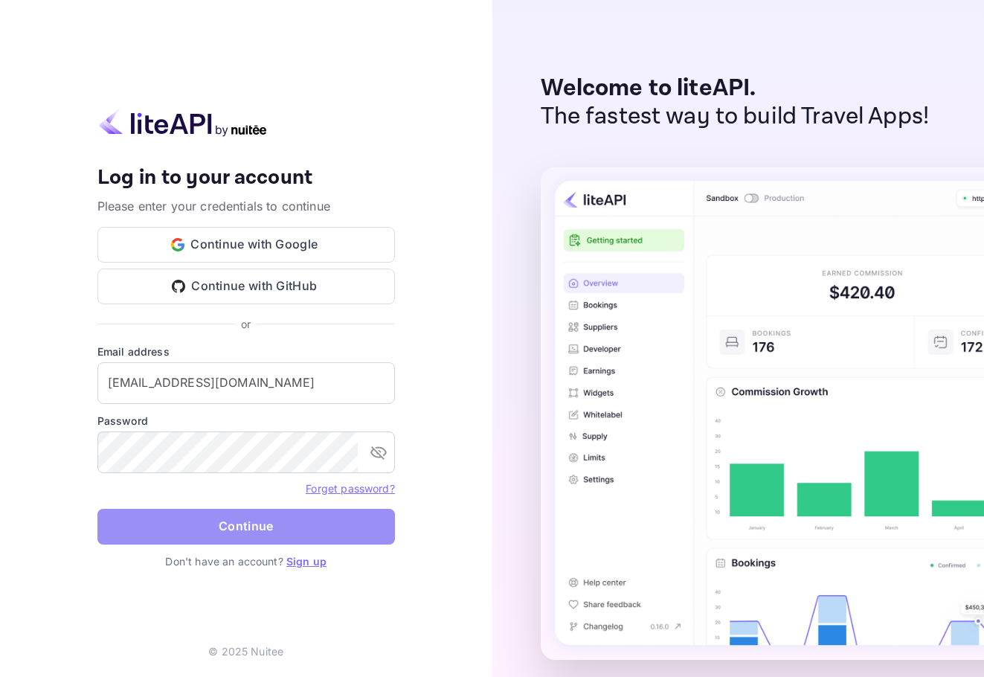
click at [282, 536] on button "Continue" at bounding box center [246, 527] width 298 height 36
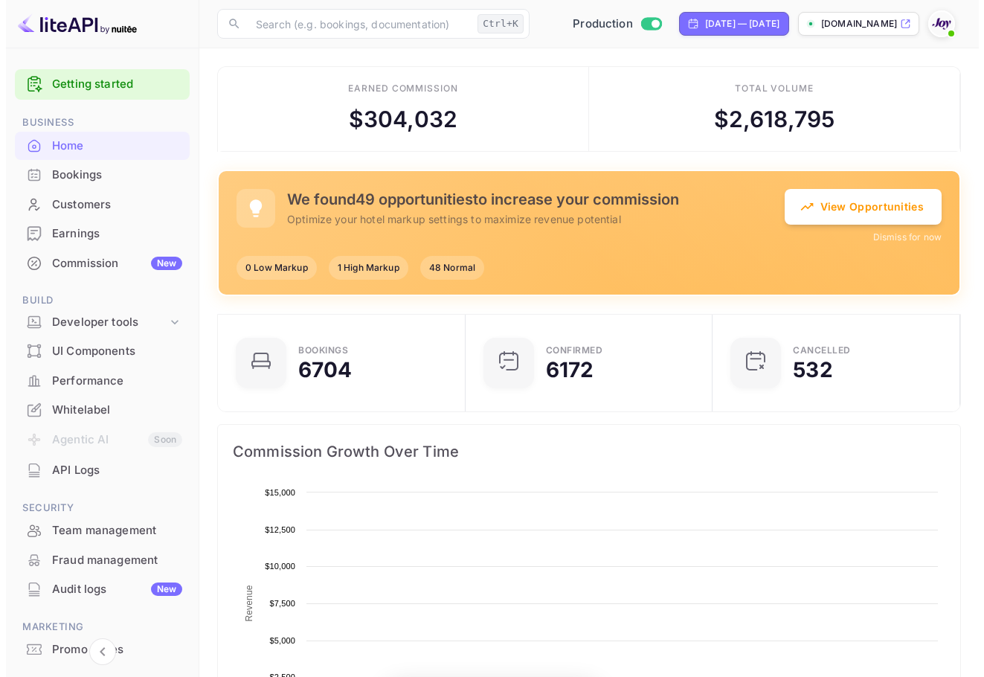
scroll to position [231, 227]
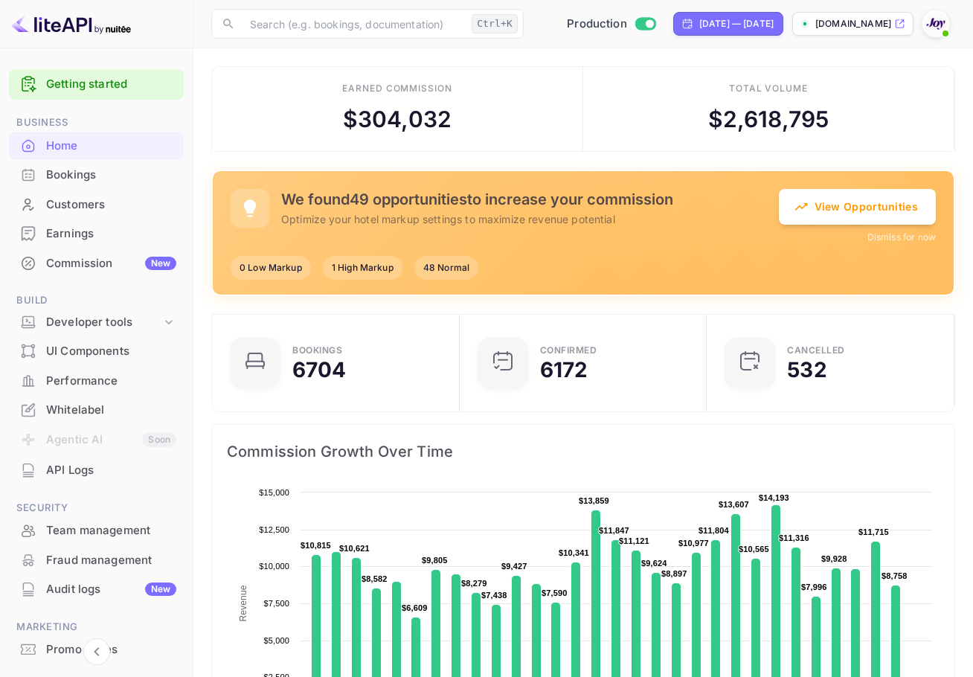
click at [100, 178] on div "Bookings" at bounding box center [111, 175] width 130 height 17
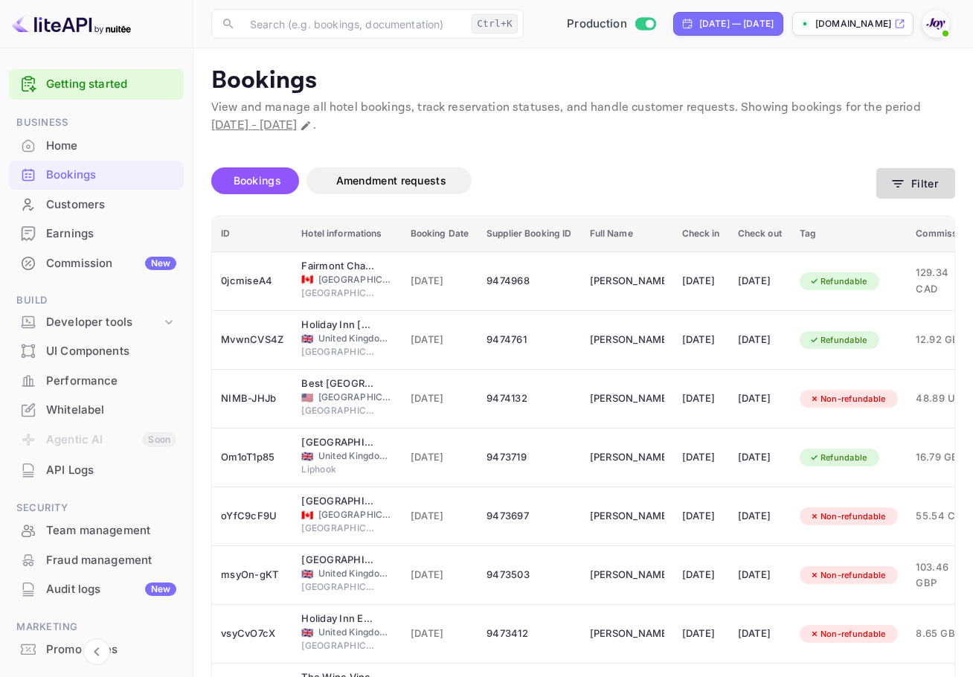
click at [950, 173] on button "Filter" at bounding box center [915, 183] width 79 height 30
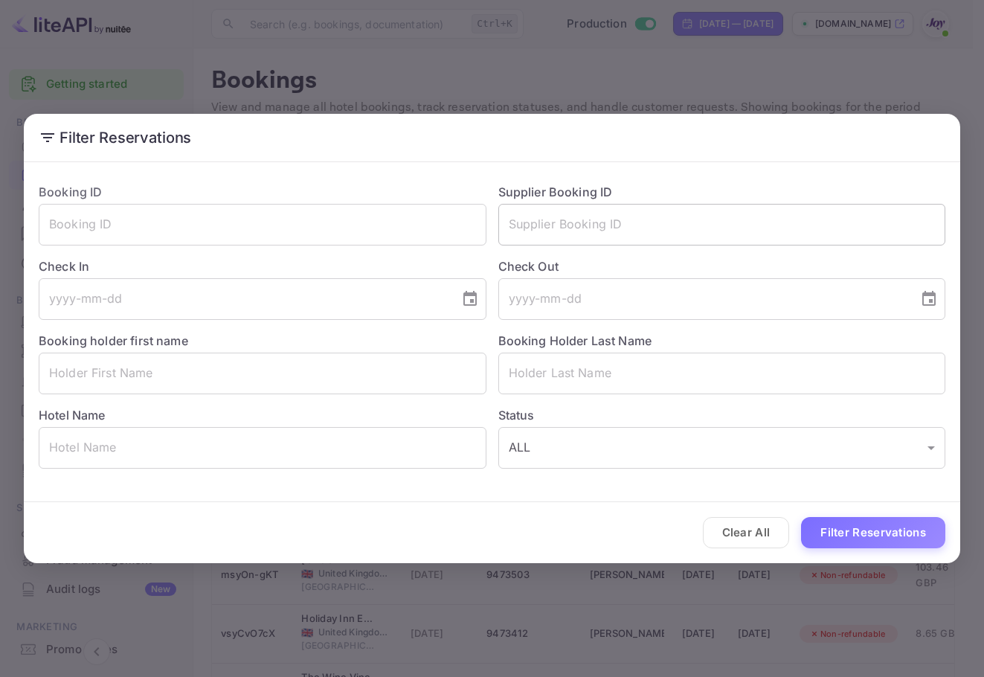
click at [638, 238] on input "text" at bounding box center [722, 225] width 448 height 42
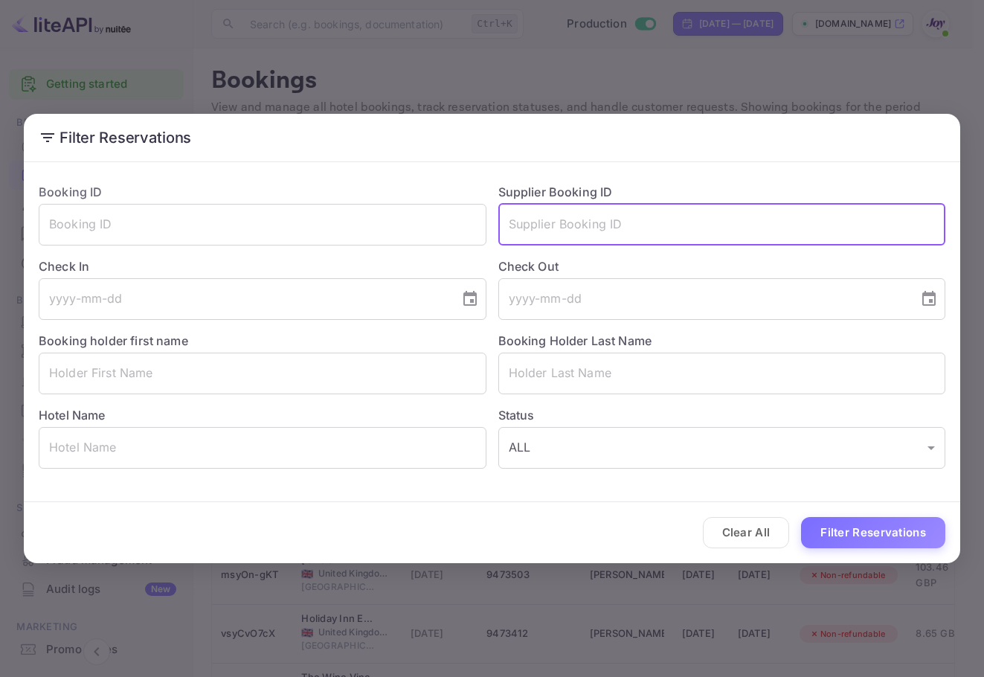
paste input "853000"
type input "853000"
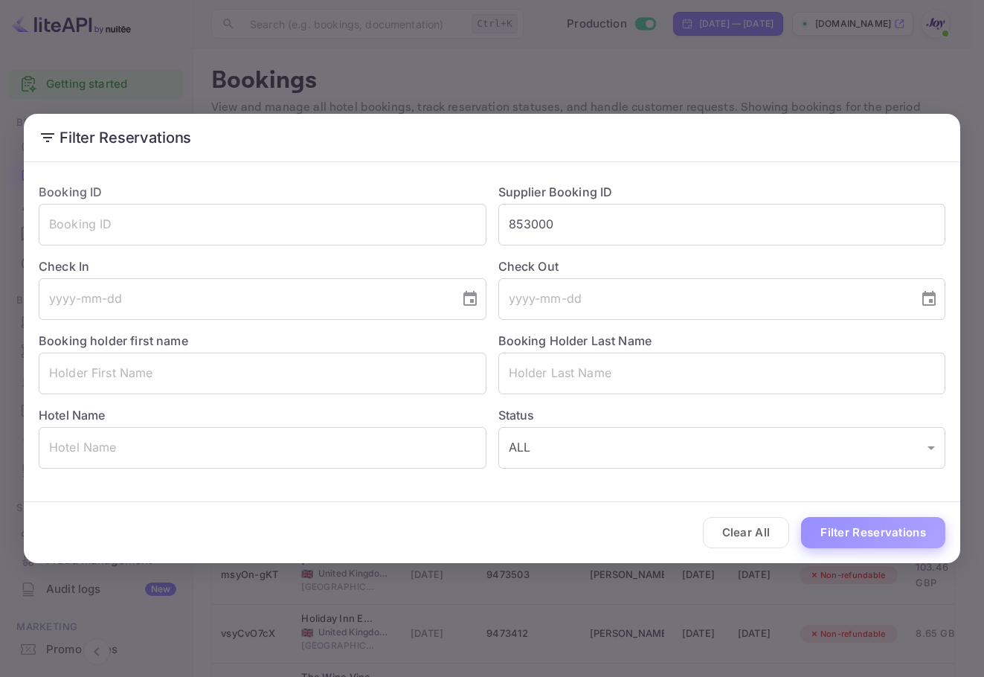
click at [888, 531] on button "Filter Reservations" at bounding box center [873, 533] width 144 height 32
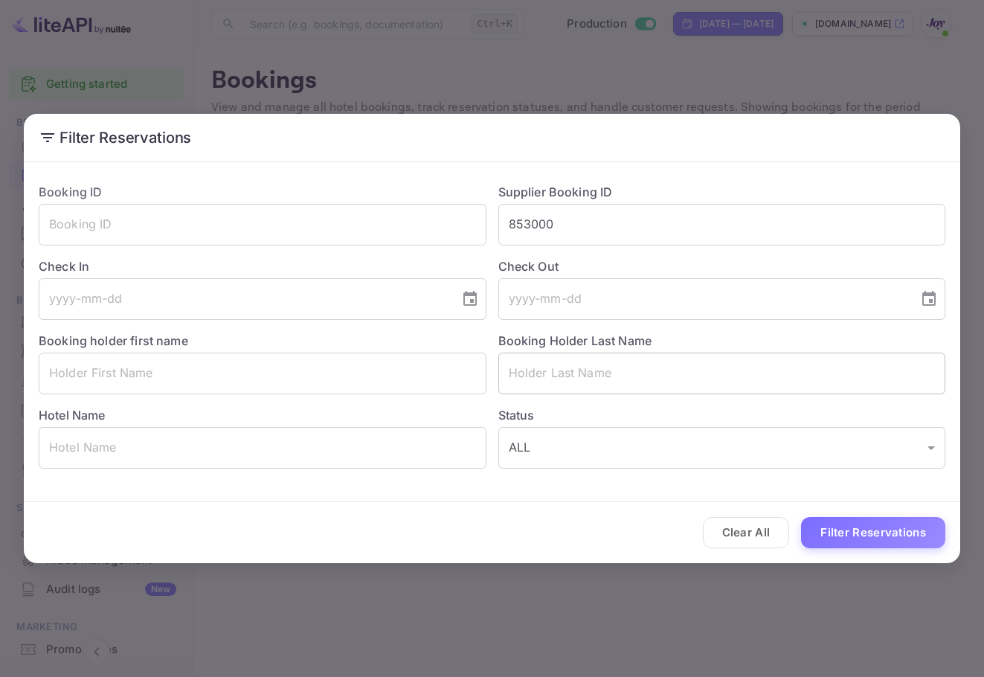
click at [585, 370] on input "text" at bounding box center [722, 374] width 448 height 42
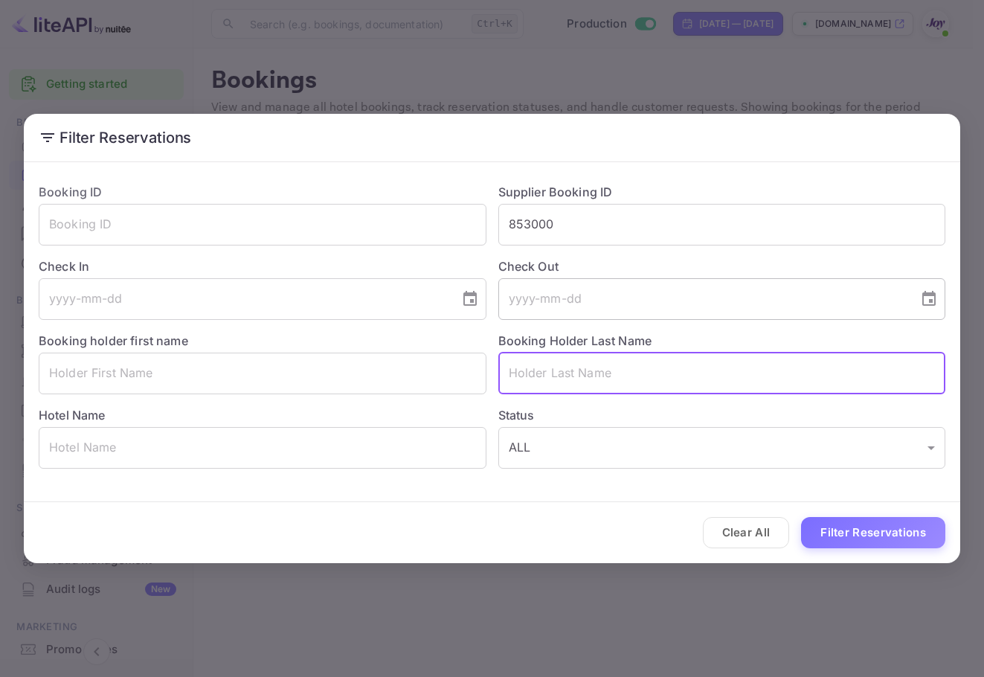
paste input "[PERSON_NAME]"
type input "[PERSON_NAME]"
drag, startPoint x: 501, startPoint y: 228, endPoint x: 373, endPoint y: 210, distance: 128.3
click at [373, 210] on div "Booking ID ​ Supplier Booking ID 853000 ​ Check In ​ Check Out ​ Booking holder…" at bounding box center [486, 320] width 919 height 298
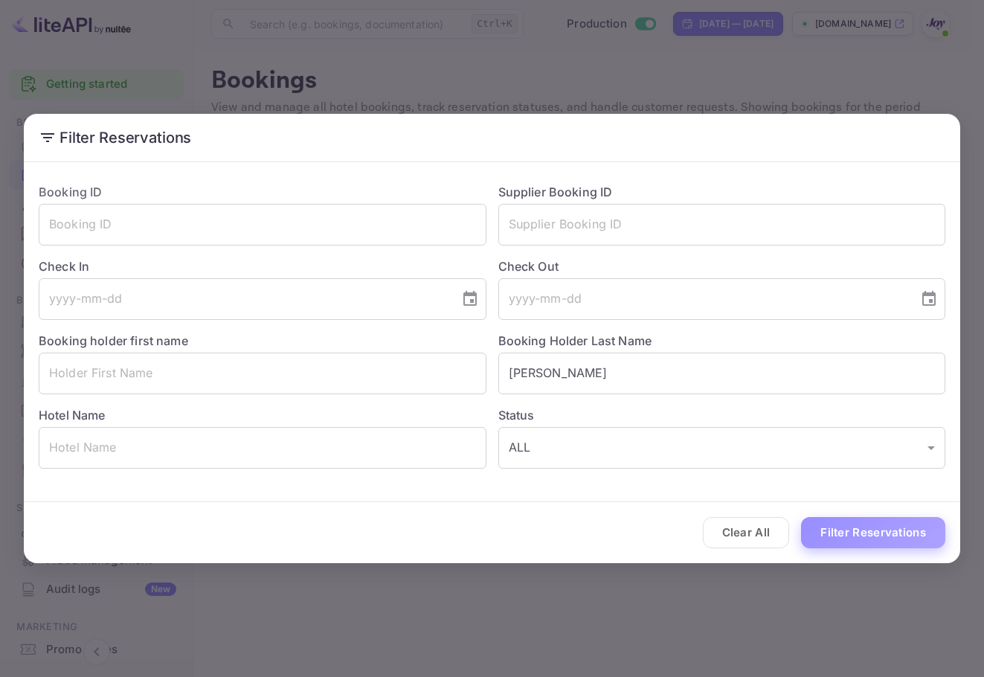
click at [881, 531] on button "Filter Reservations" at bounding box center [873, 533] width 144 height 32
